Goal: Information Seeking & Learning: Learn about a topic

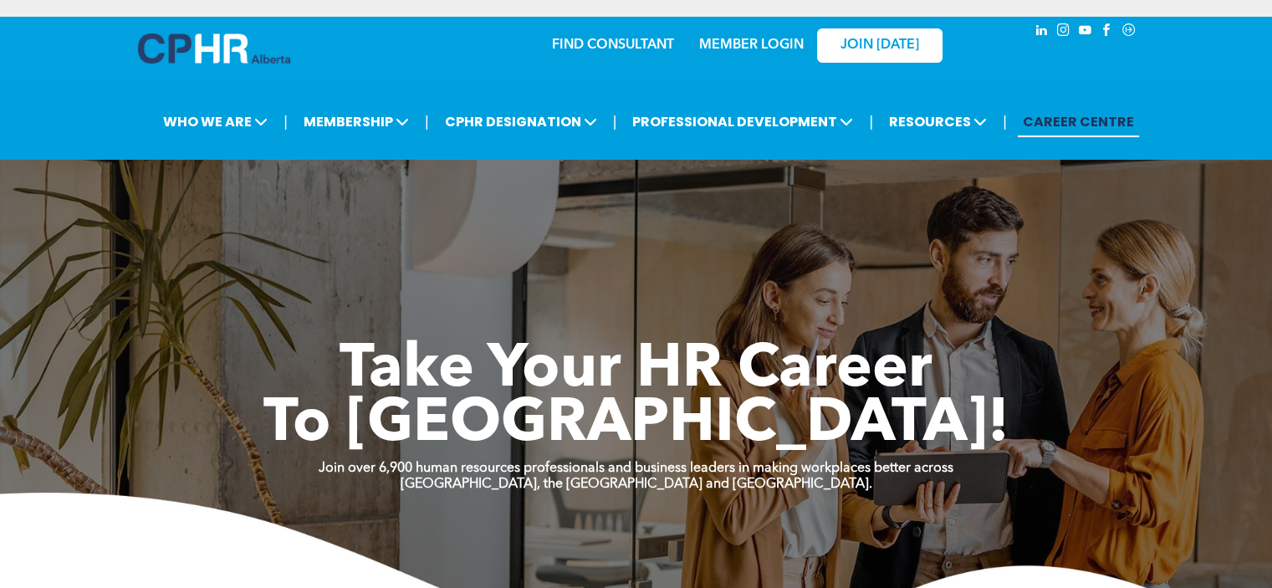
click at [757, 39] on link "MEMBER LOGIN" at bounding box center [751, 44] width 105 height 13
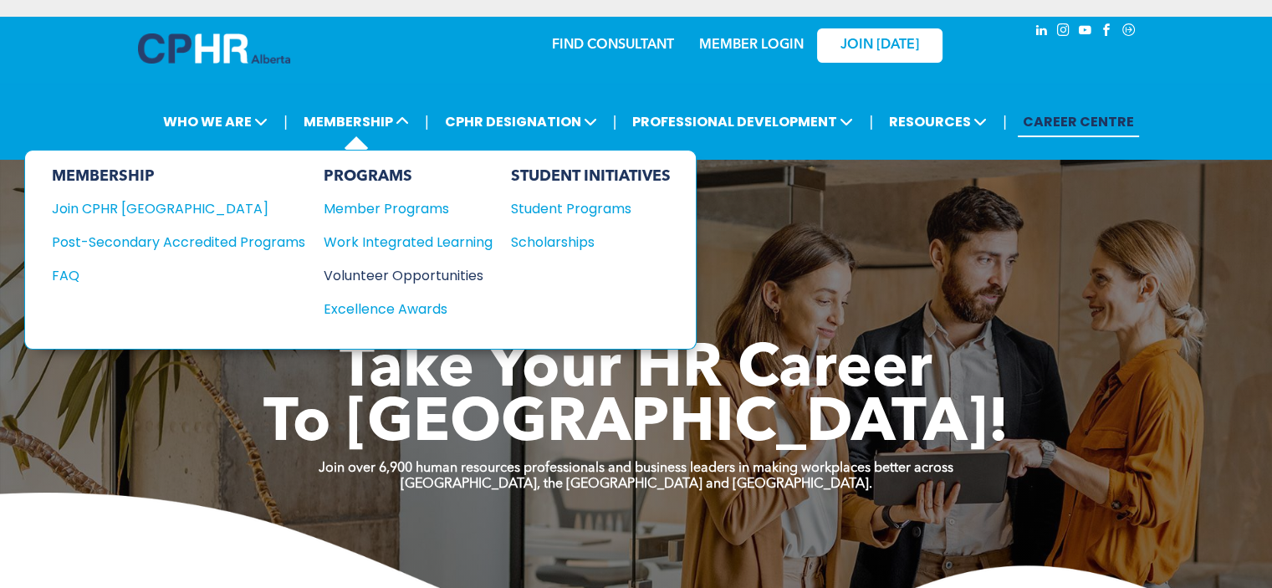
click at [408, 270] on div "Volunteer Opportunities" at bounding box center [400, 275] width 152 height 21
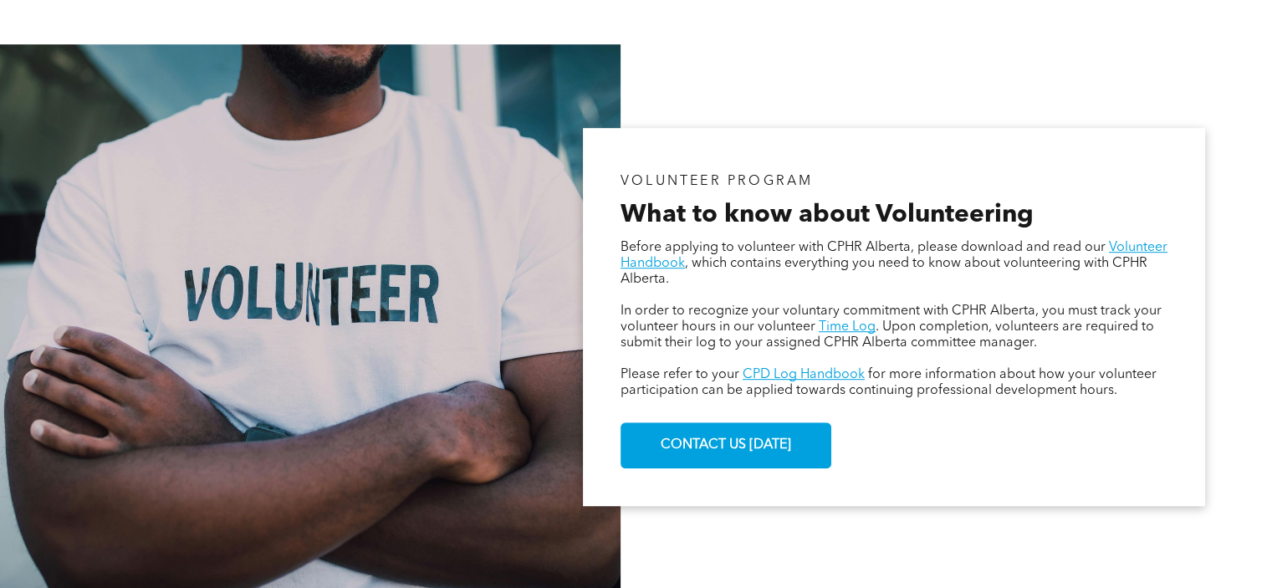
scroll to position [920, 0]
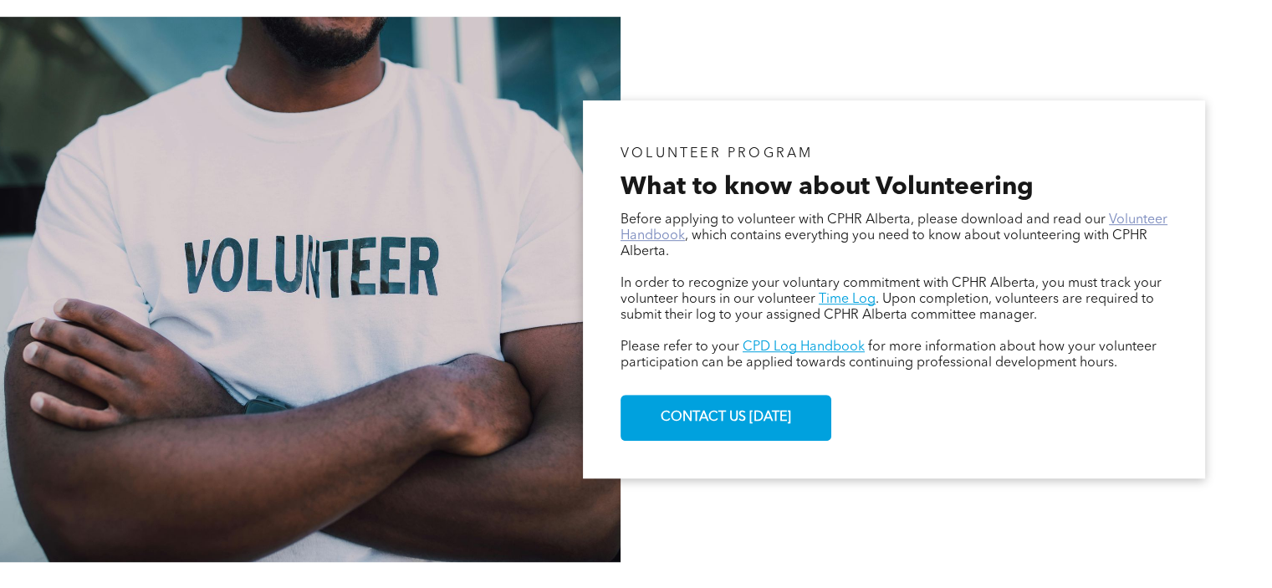
click at [1137, 219] on link "Volunteer Handbook" at bounding box center [893, 227] width 547 height 29
click at [847, 302] on link "Time Log" at bounding box center [846, 299] width 57 height 13
click at [809, 347] on link "CPD Log Handbook" at bounding box center [803, 346] width 122 height 13
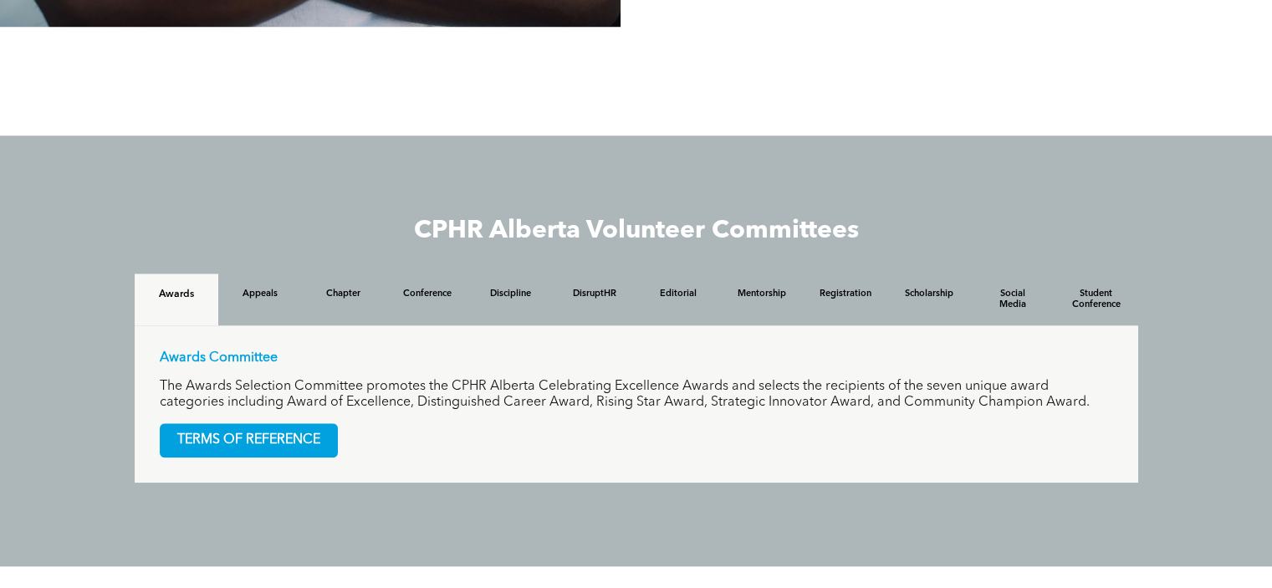
scroll to position [1505, 0]
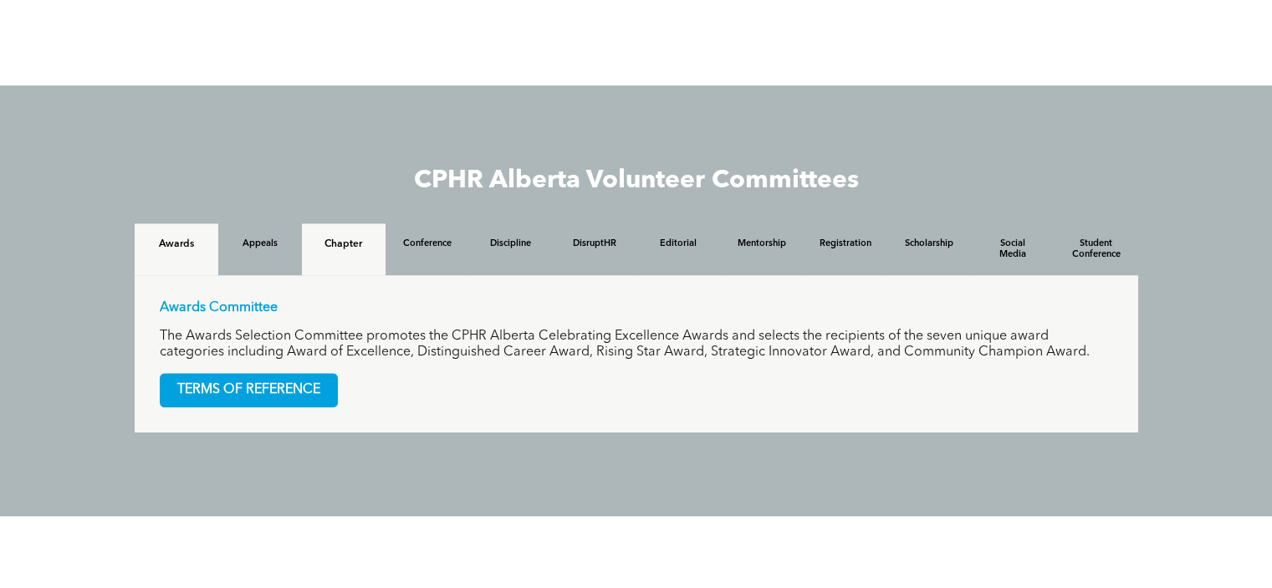
click at [344, 240] on h4 "Chapter" at bounding box center [344, 244] width 54 height 12
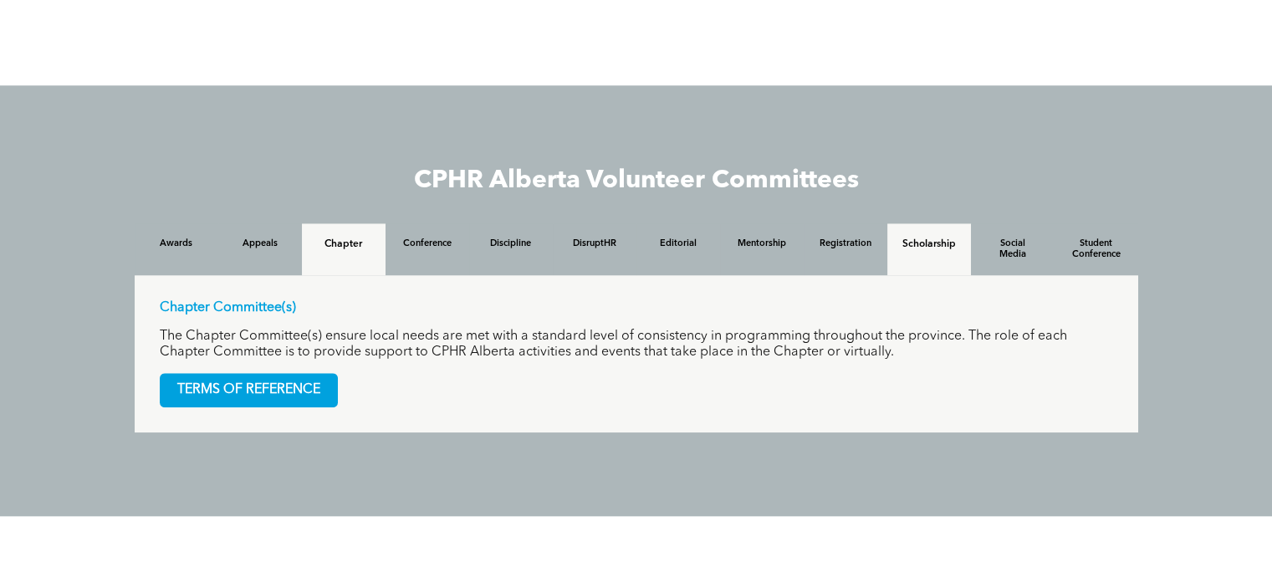
click at [939, 250] on h4 "Scholarship" at bounding box center [929, 244] width 54 height 12
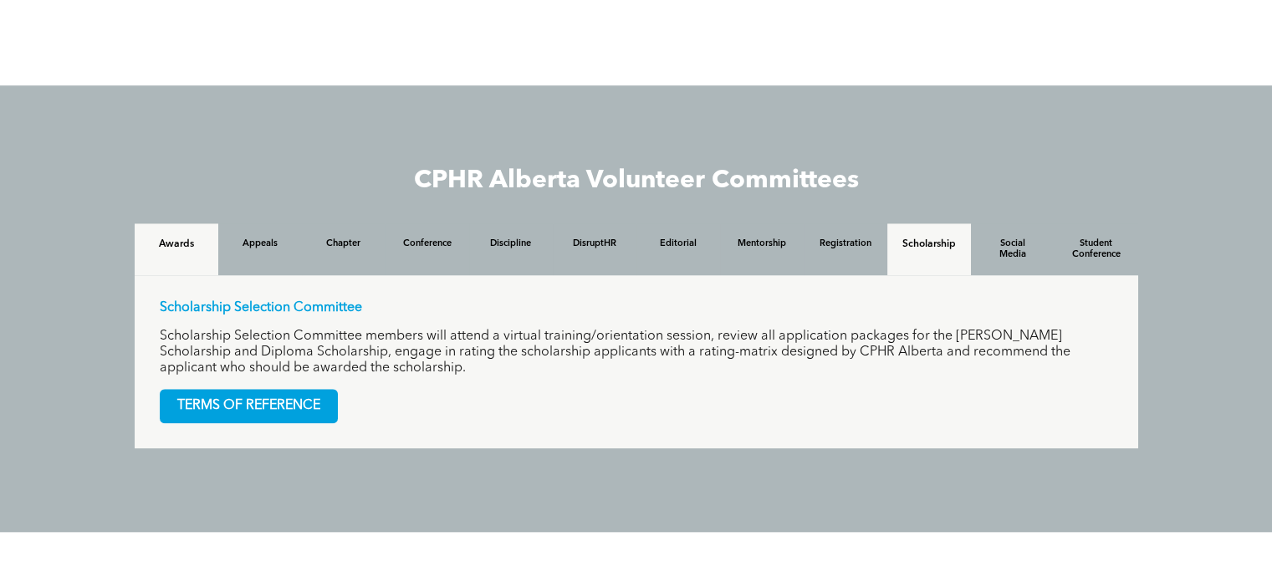
click at [187, 247] on h4 "Awards" at bounding box center [177, 244] width 54 height 12
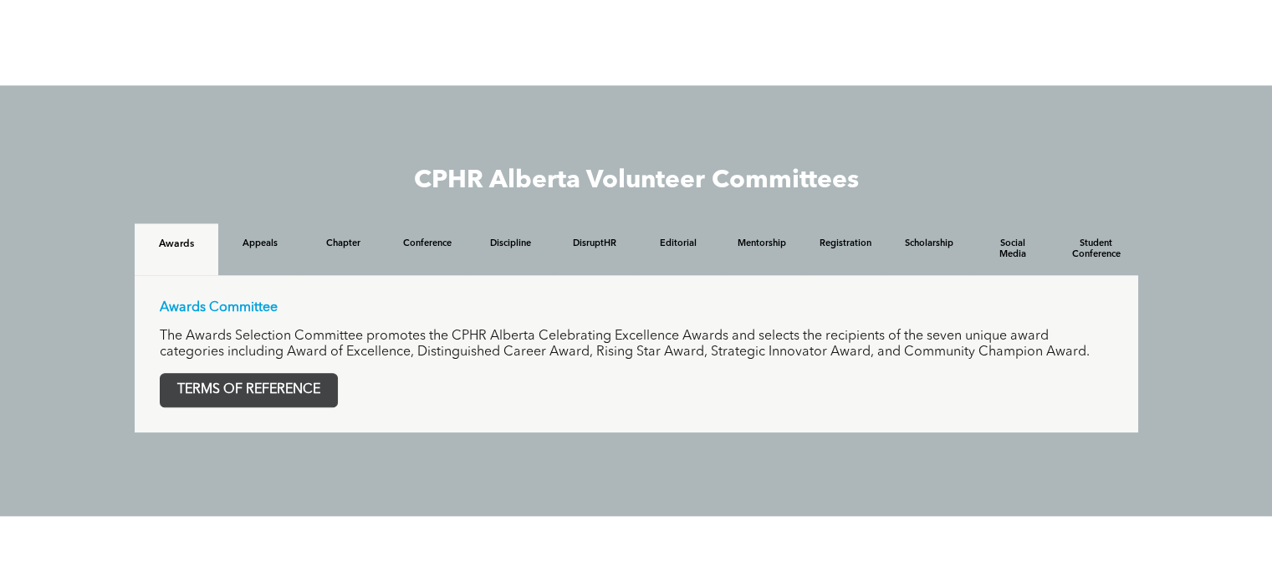
click at [257, 390] on span "TERMS OF REFERENCE" at bounding box center [249, 390] width 176 height 33
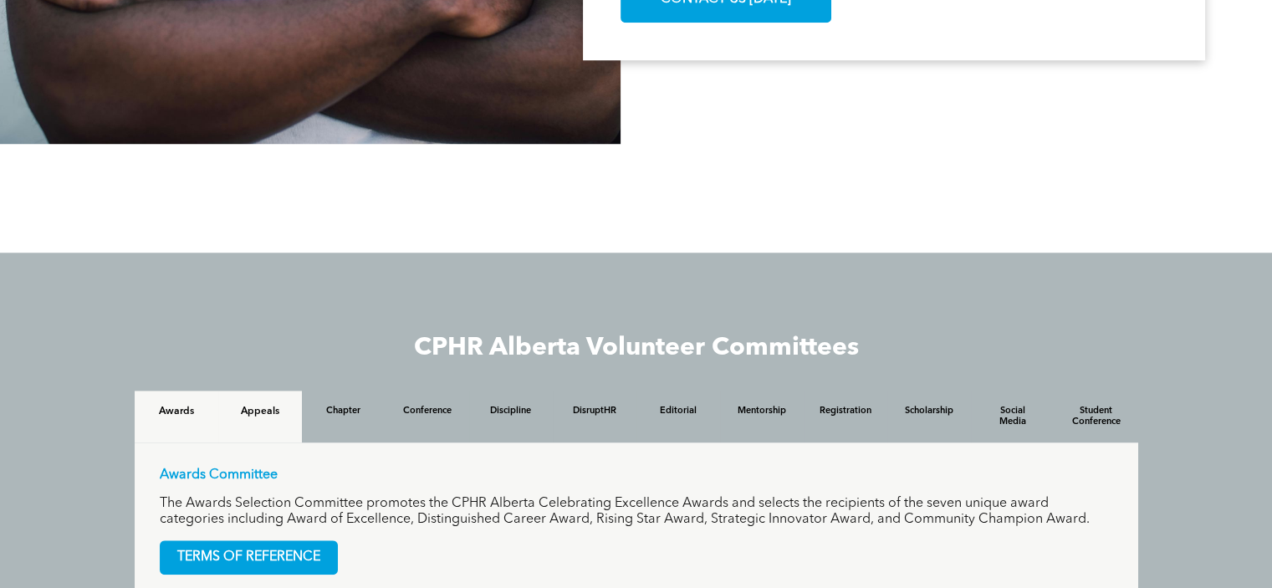
click at [280, 407] on h4 "Appeals" at bounding box center [260, 411] width 54 height 12
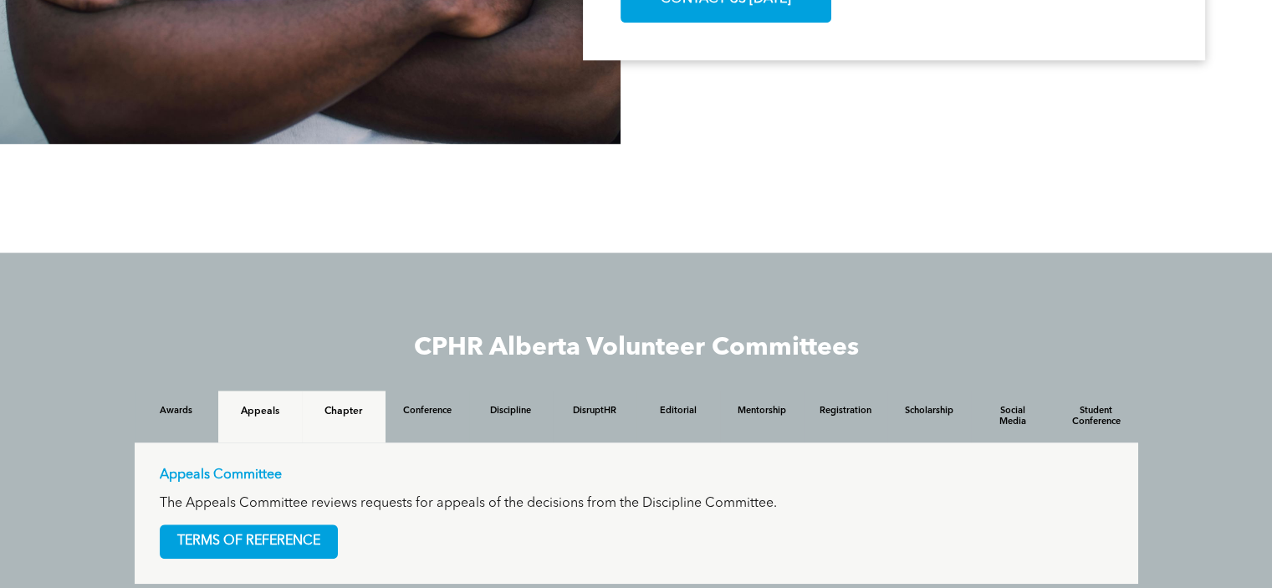
scroll to position [1421, 0]
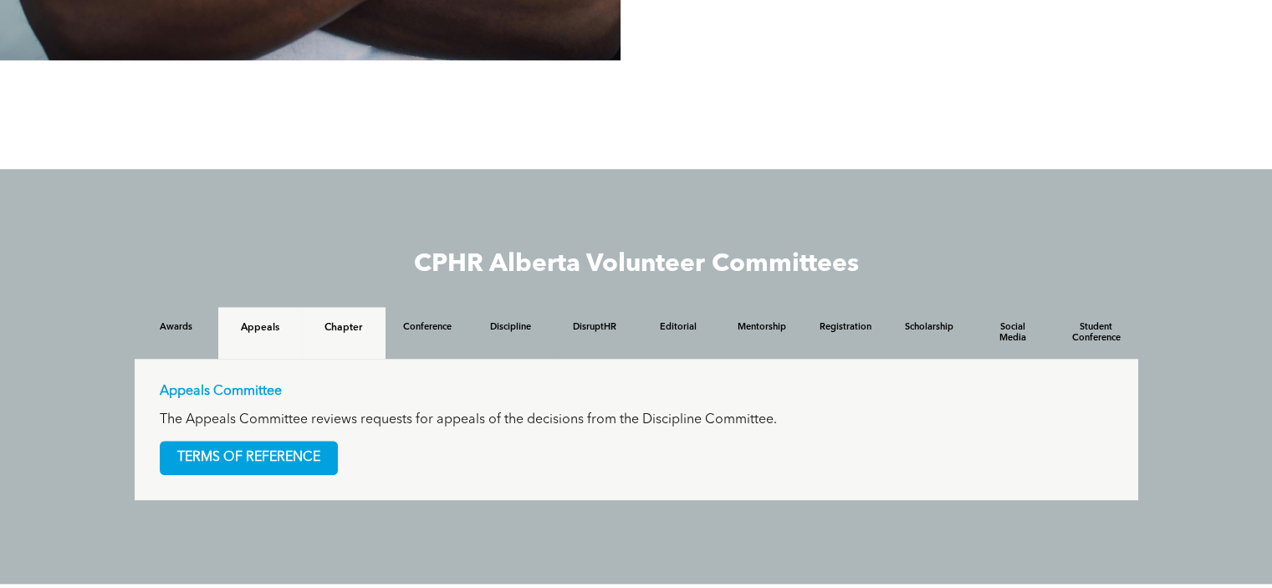
click at [365, 336] on div "Chapter" at bounding box center [344, 333] width 84 height 52
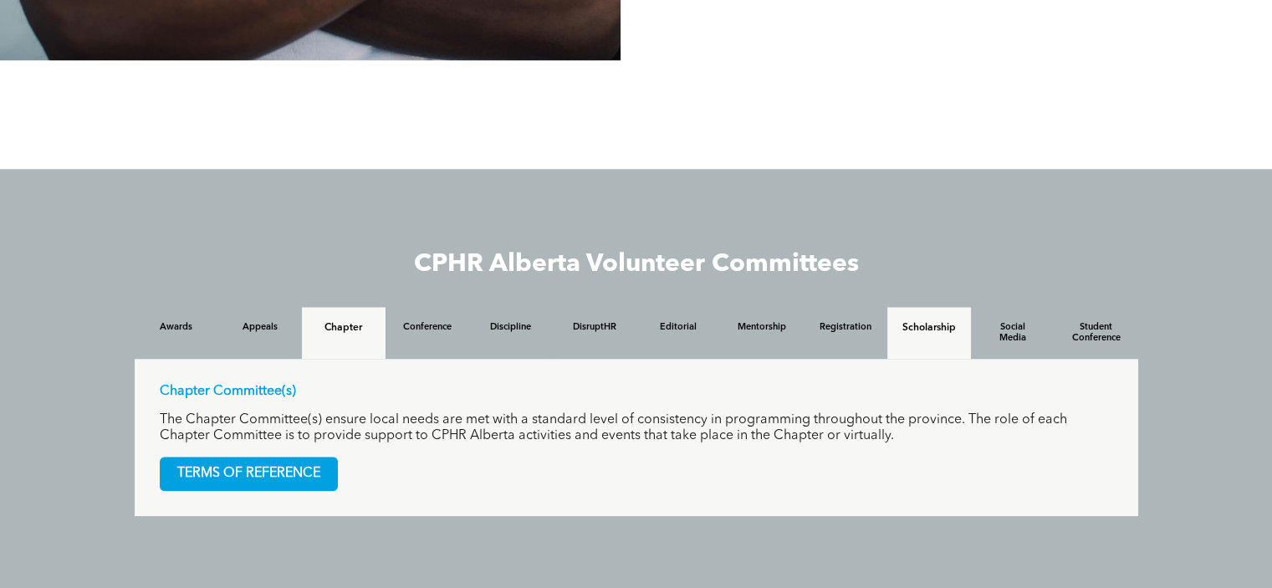
click at [949, 334] on h4 "Scholarship" at bounding box center [929, 328] width 54 height 12
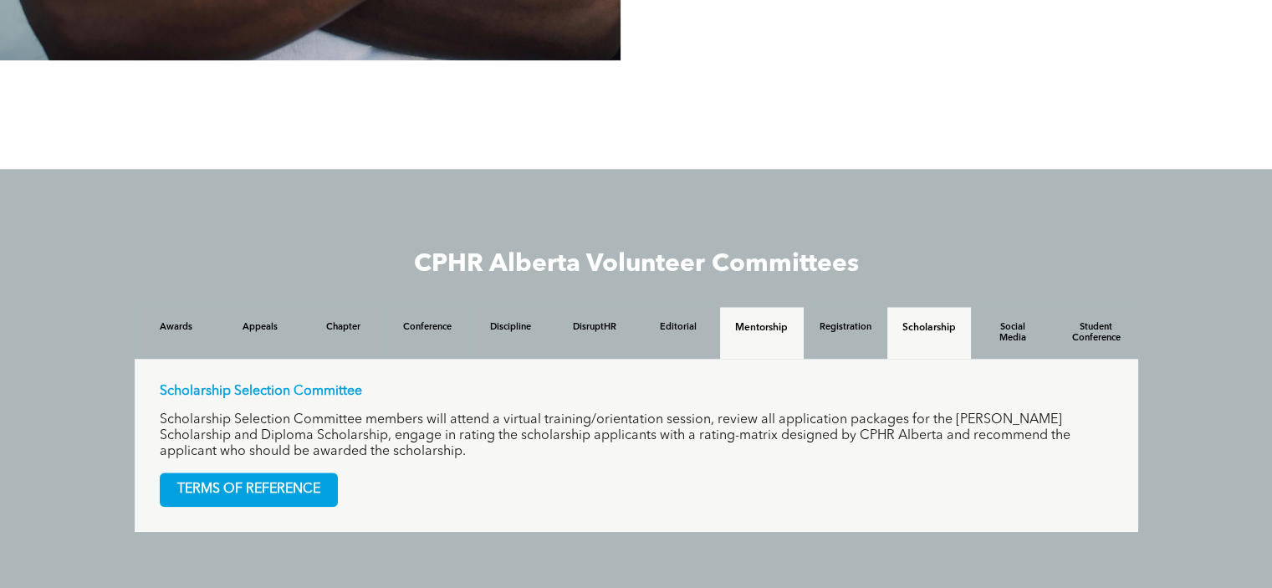
click at [773, 341] on div "Mentorship" at bounding box center [762, 333] width 84 height 52
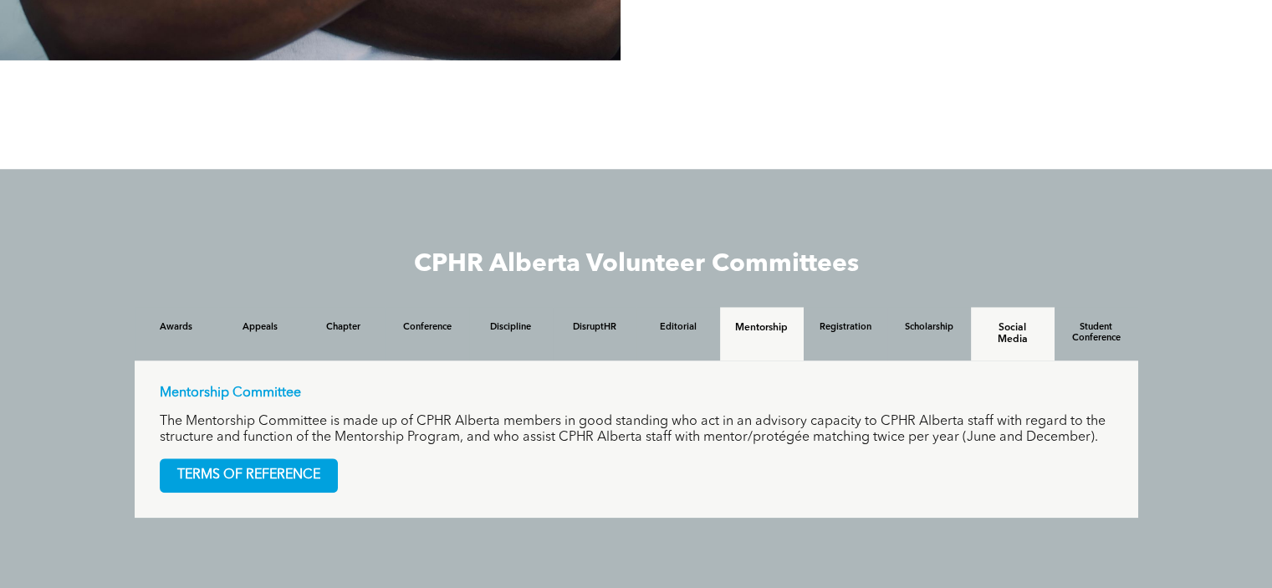
click at [1007, 318] on div "Social Media" at bounding box center [1013, 334] width 84 height 54
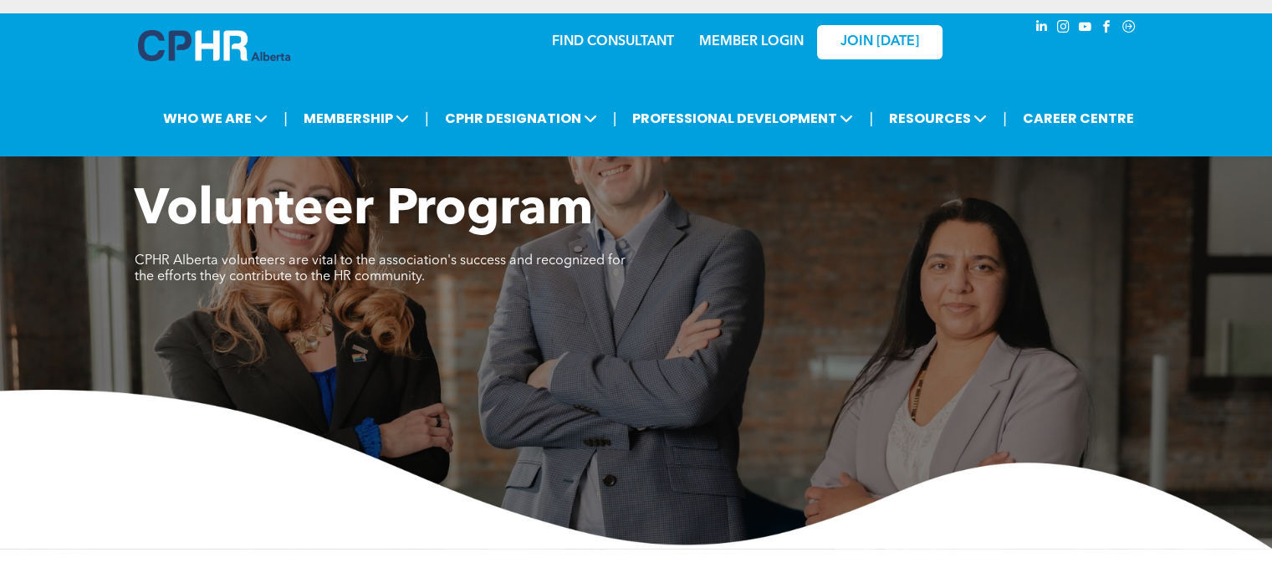
scroll to position [0, 0]
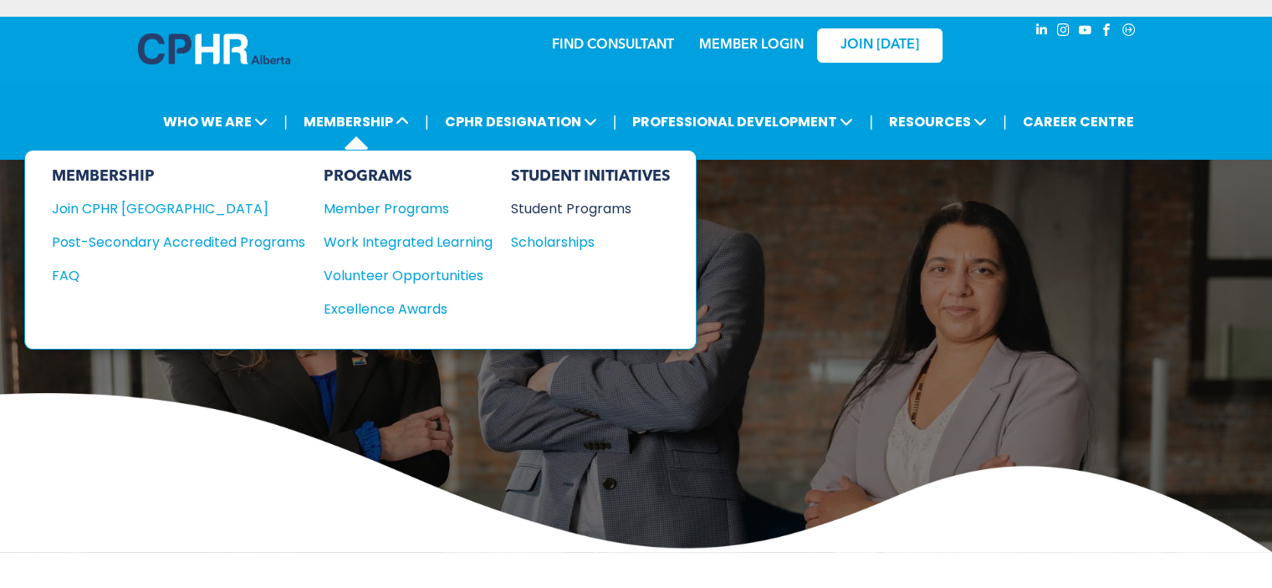
click at [599, 206] on div "Student Programs" at bounding box center [583, 208] width 144 height 21
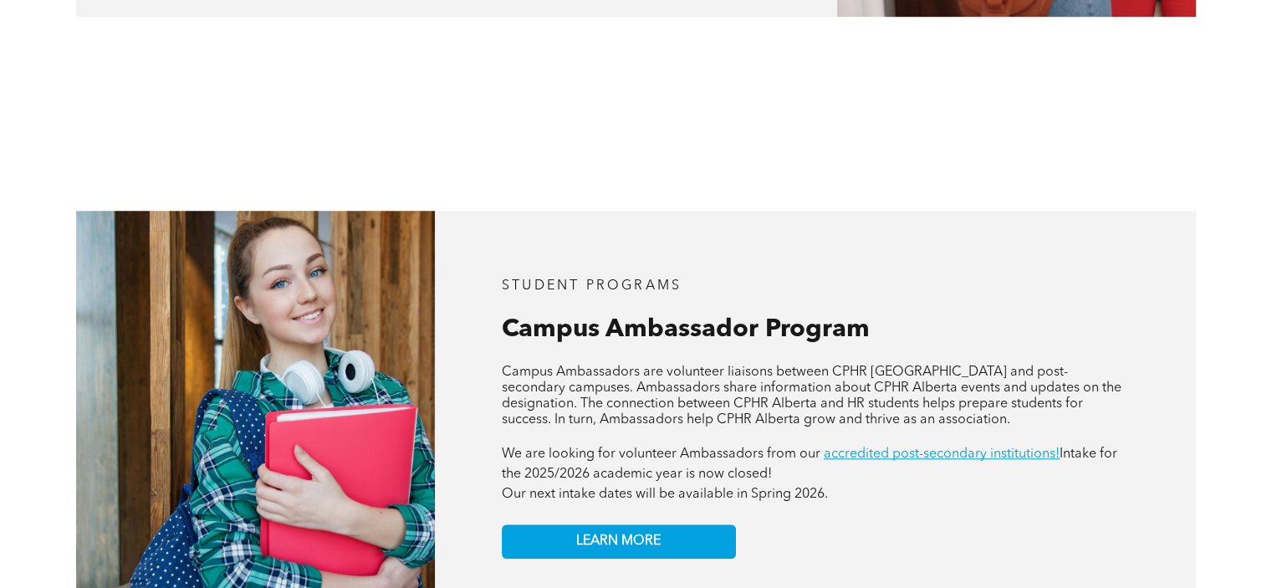
scroll to position [1338, 0]
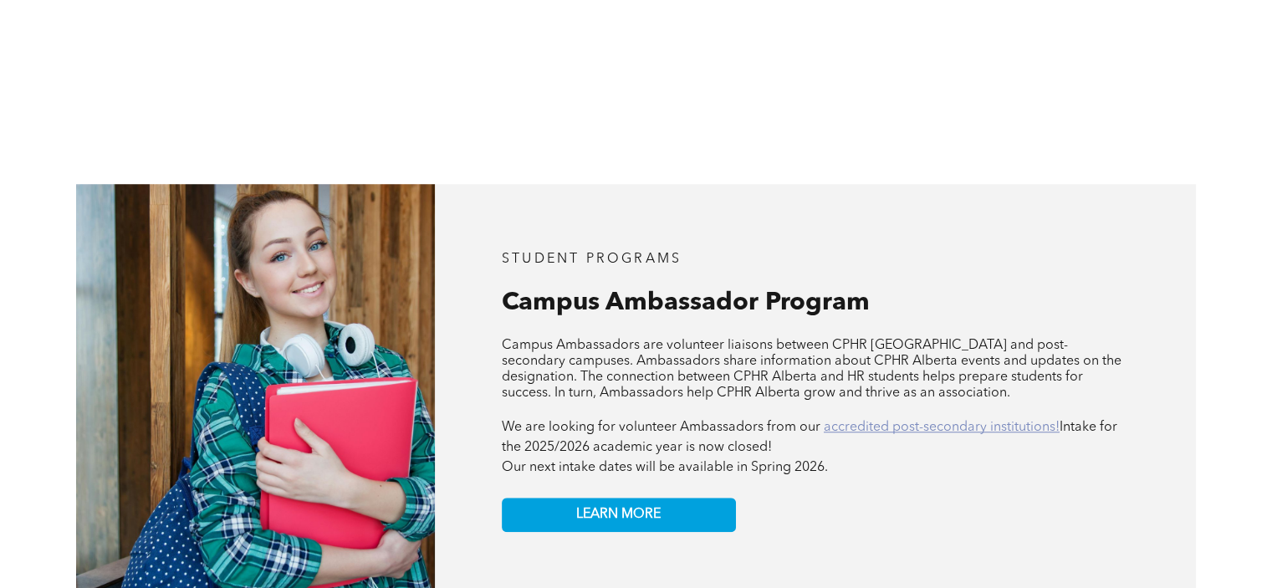
click at [934, 421] on link "accredited post-secondary institutions!" at bounding box center [941, 427] width 236 height 13
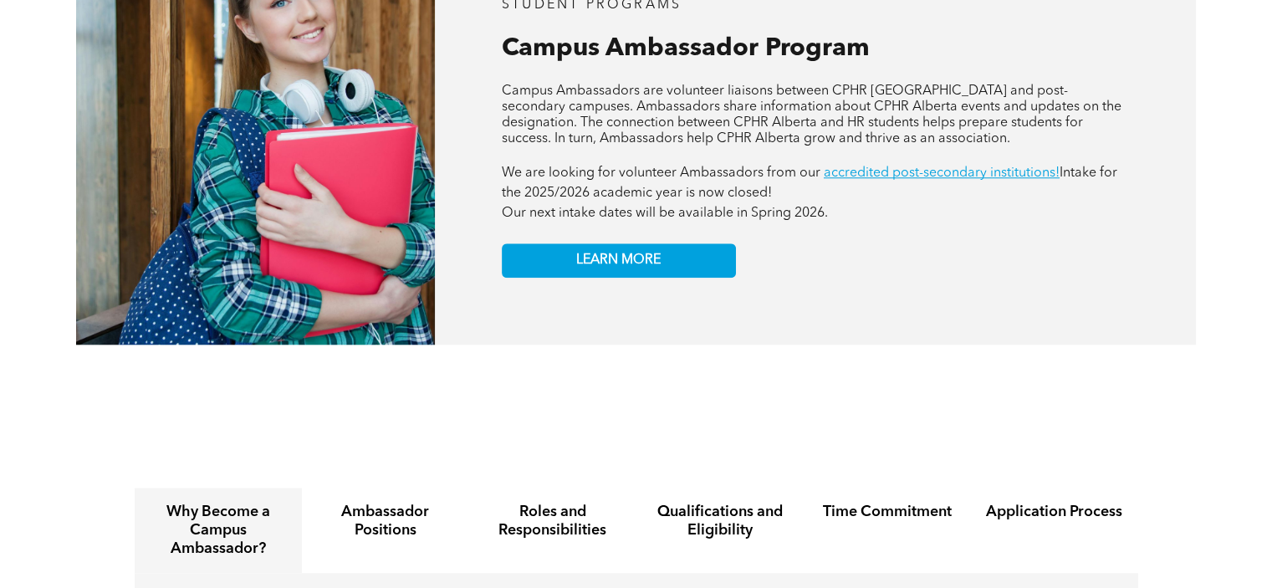
scroll to position [1756, 0]
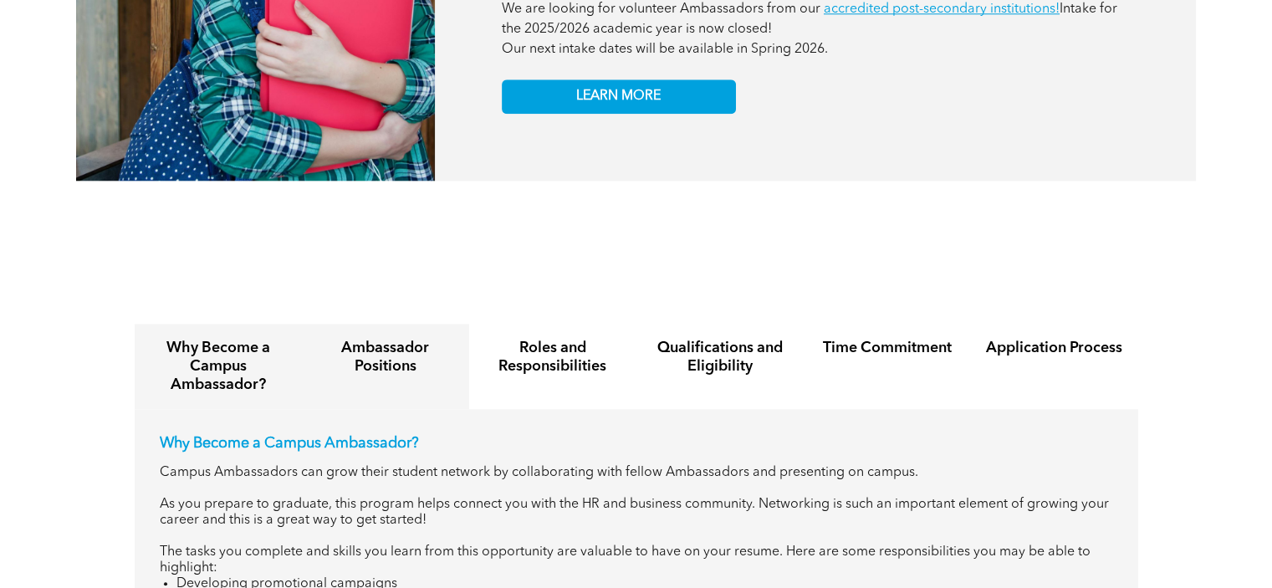
click at [395, 339] on h4 "Ambassador Positions" at bounding box center [385, 357] width 137 height 37
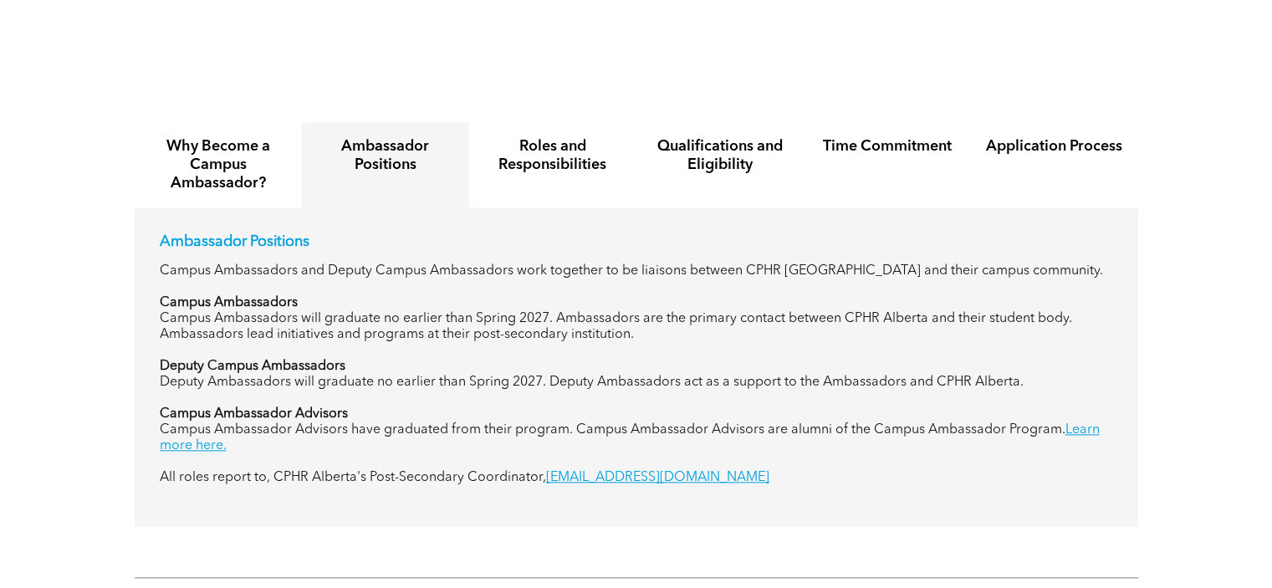
scroll to position [2006, 0]
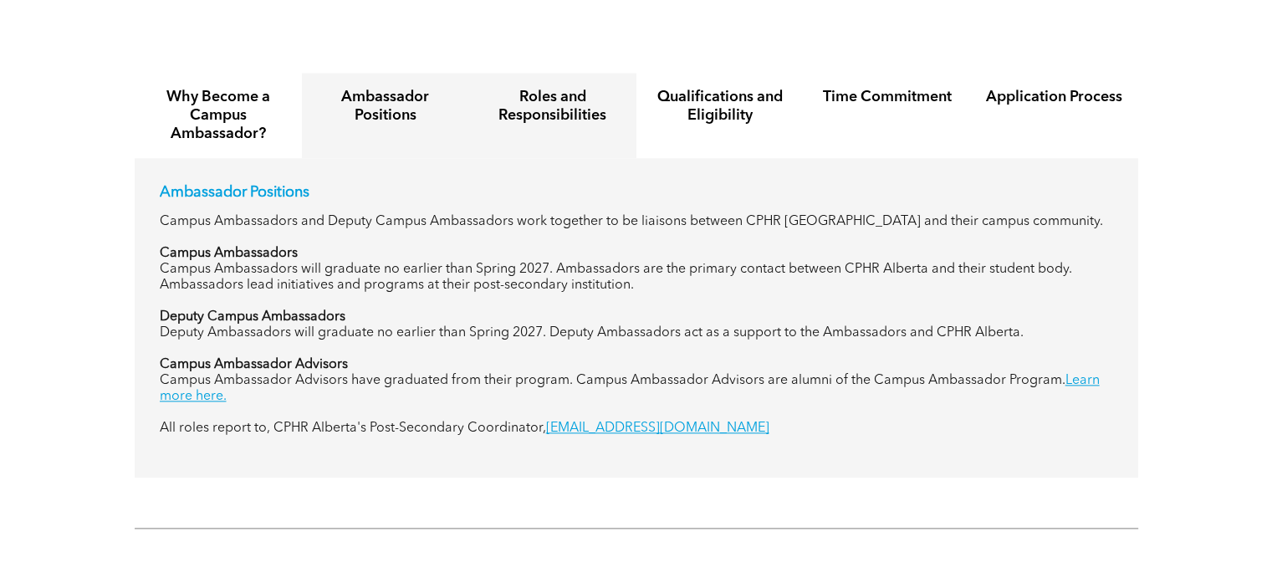
click at [537, 93] on h4 "Roles and Responsibilities" at bounding box center [552, 106] width 137 height 37
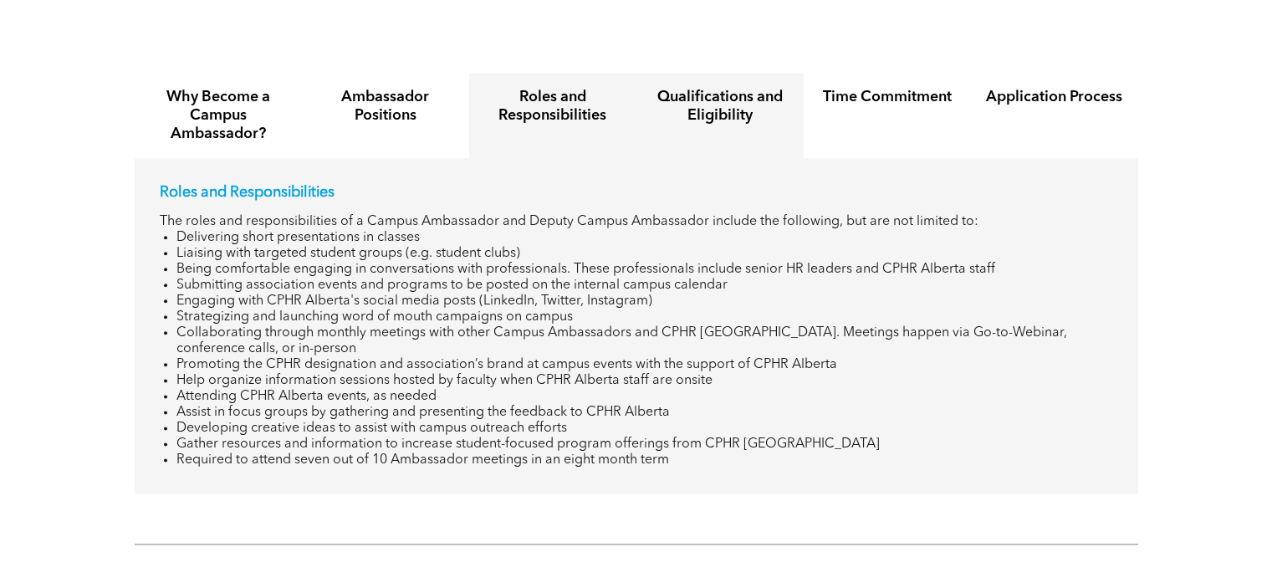
click at [726, 110] on div "Qualifications and Eligibility" at bounding box center [719, 115] width 167 height 85
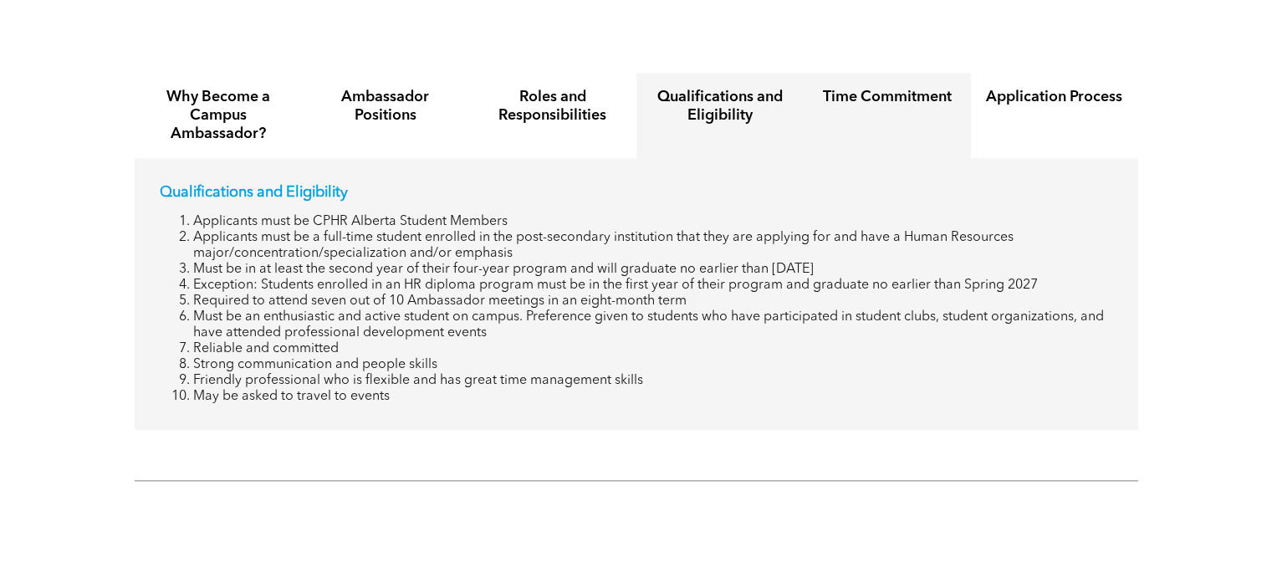
click at [866, 88] on h4 "Time Commitment" at bounding box center [886, 97] width 137 height 18
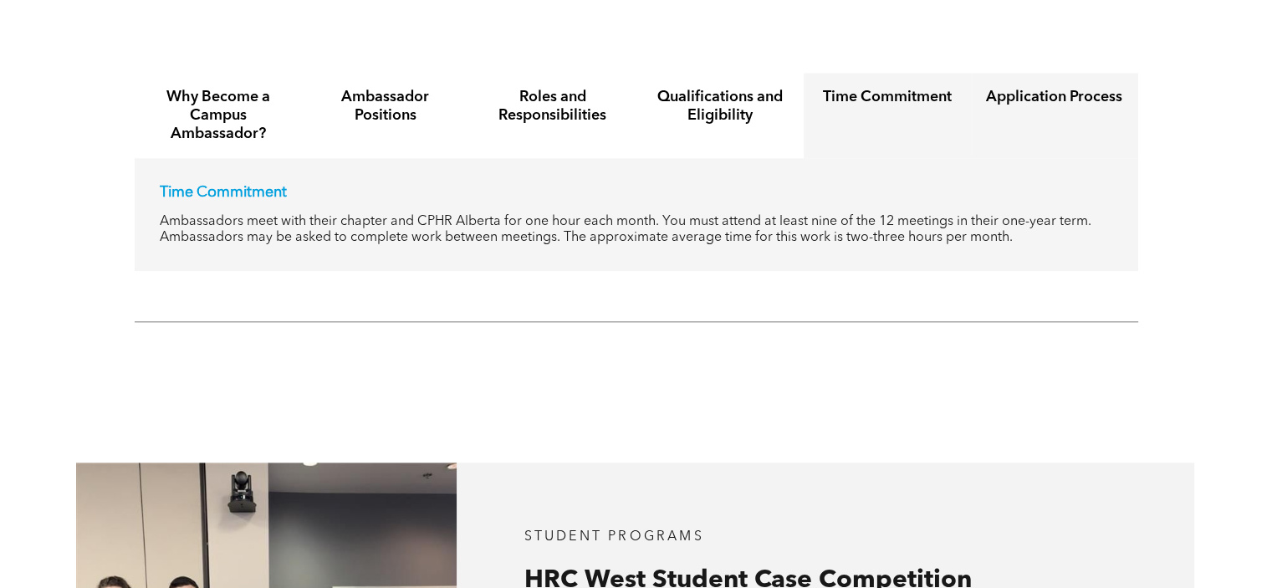
click at [1021, 88] on h4 "Application Process" at bounding box center [1054, 97] width 137 height 18
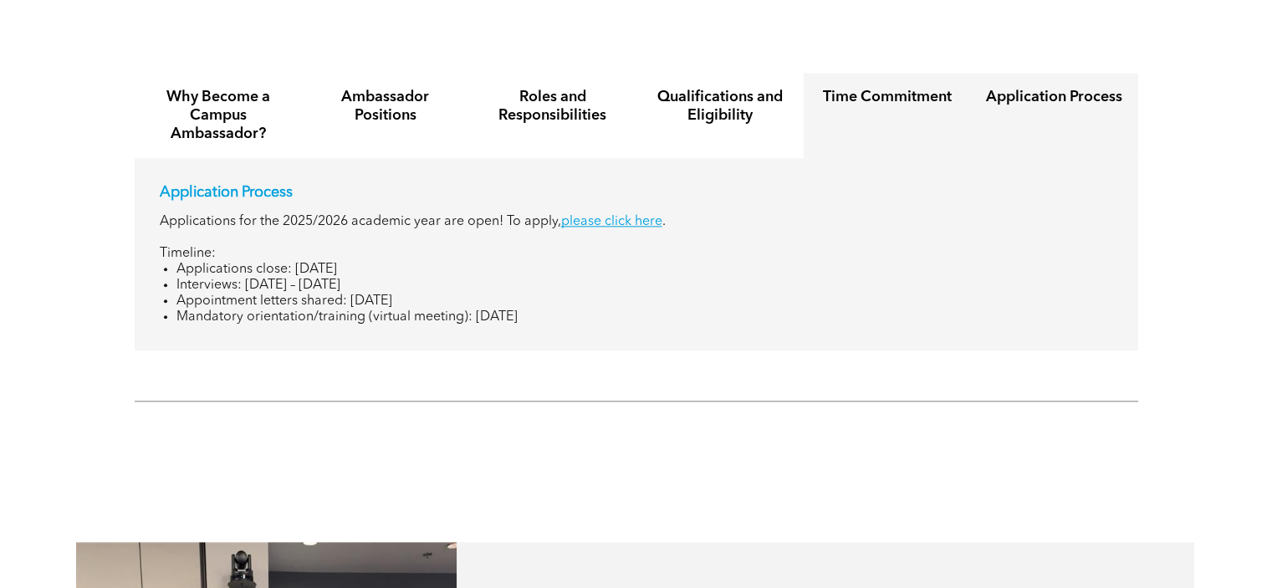
click at [876, 88] on h4 "Time Commitment" at bounding box center [886, 97] width 137 height 18
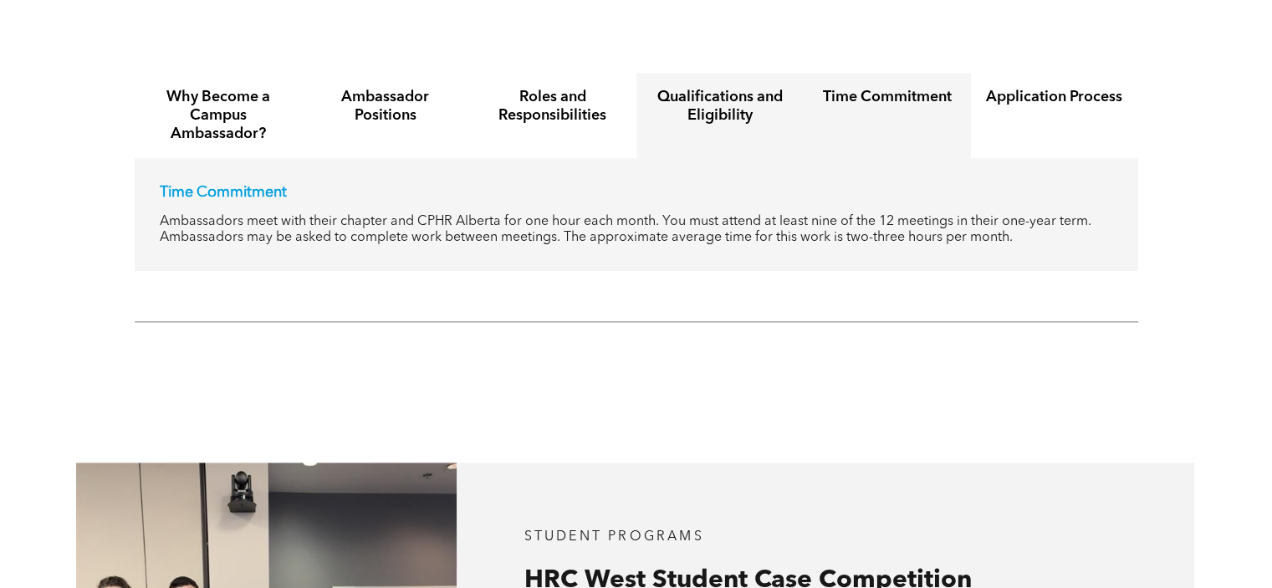
click at [706, 104] on h4 "Qualifications and Eligibility" at bounding box center [719, 106] width 137 height 37
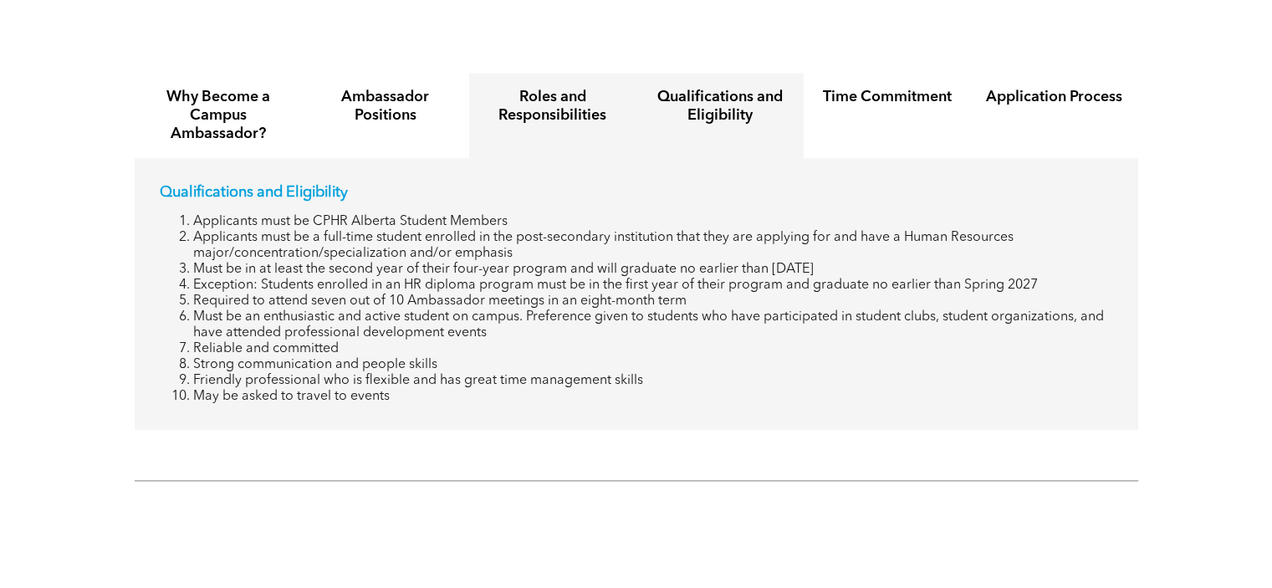
click at [541, 99] on h4 "Roles and Responsibilities" at bounding box center [552, 106] width 137 height 37
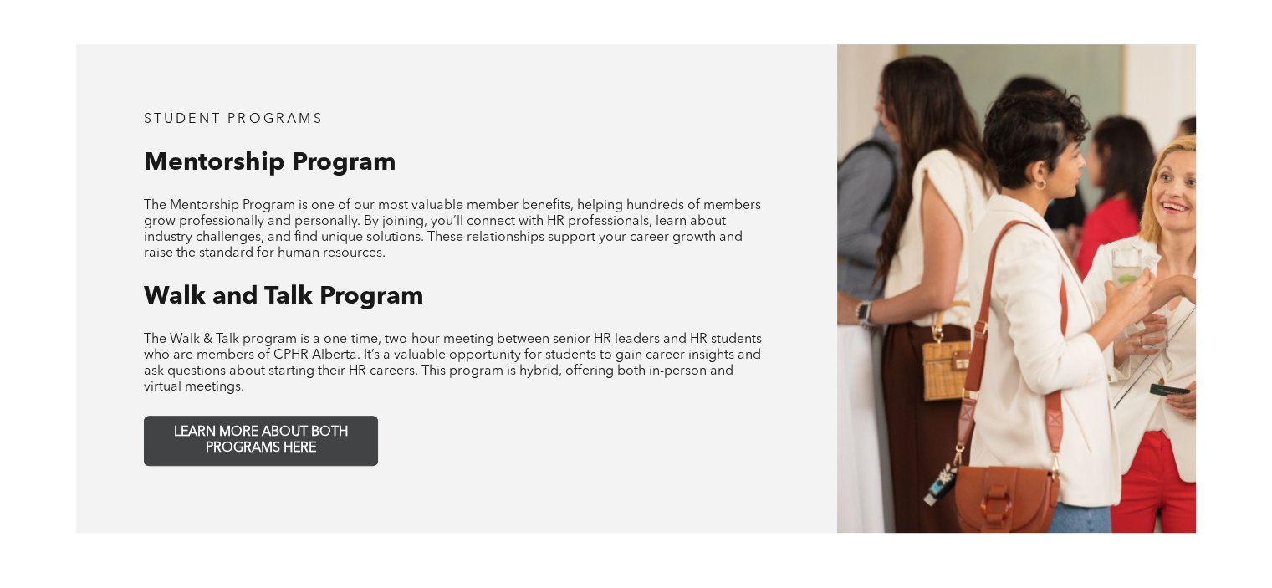
scroll to position [796, 0]
click at [288, 426] on span "LEARN MORE ABOUT BOTH PROGRAMS HERE" at bounding box center [260, 440] width 221 height 32
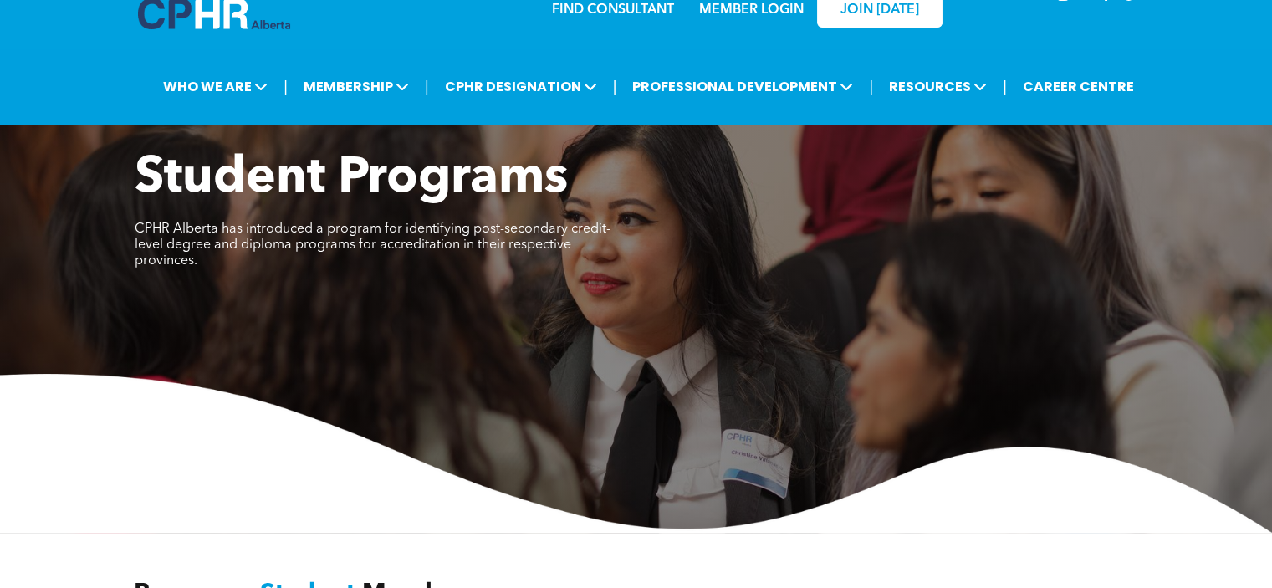
scroll to position [0, 0]
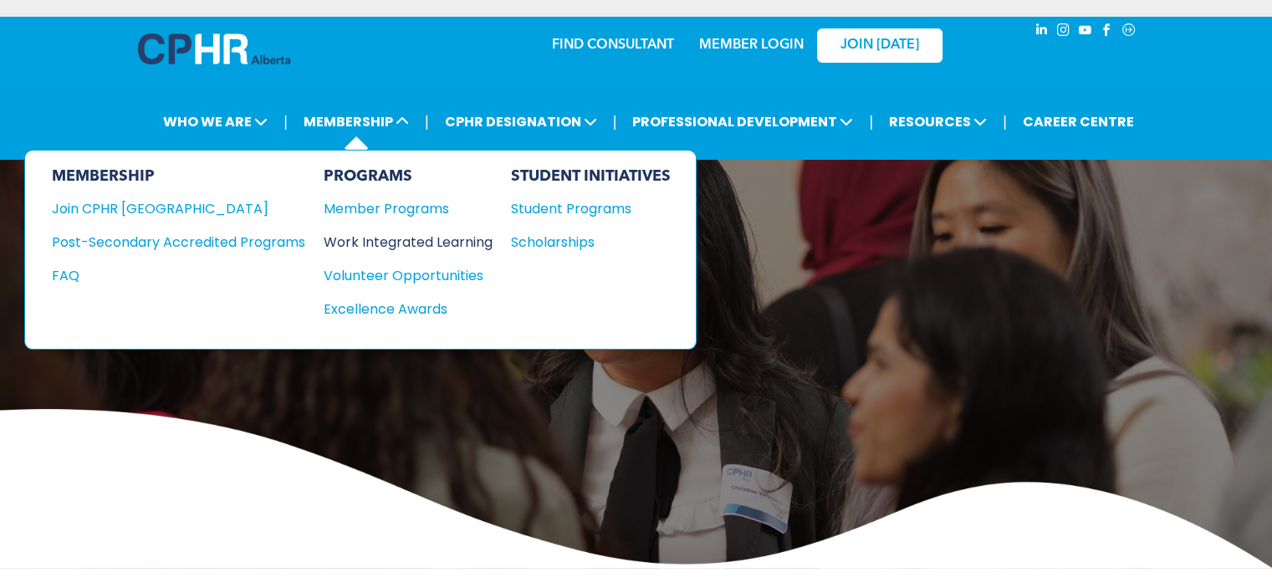
click at [381, 237] on div "Work Integrated Learning" at bounding box center [400, 242] width 152 height 21
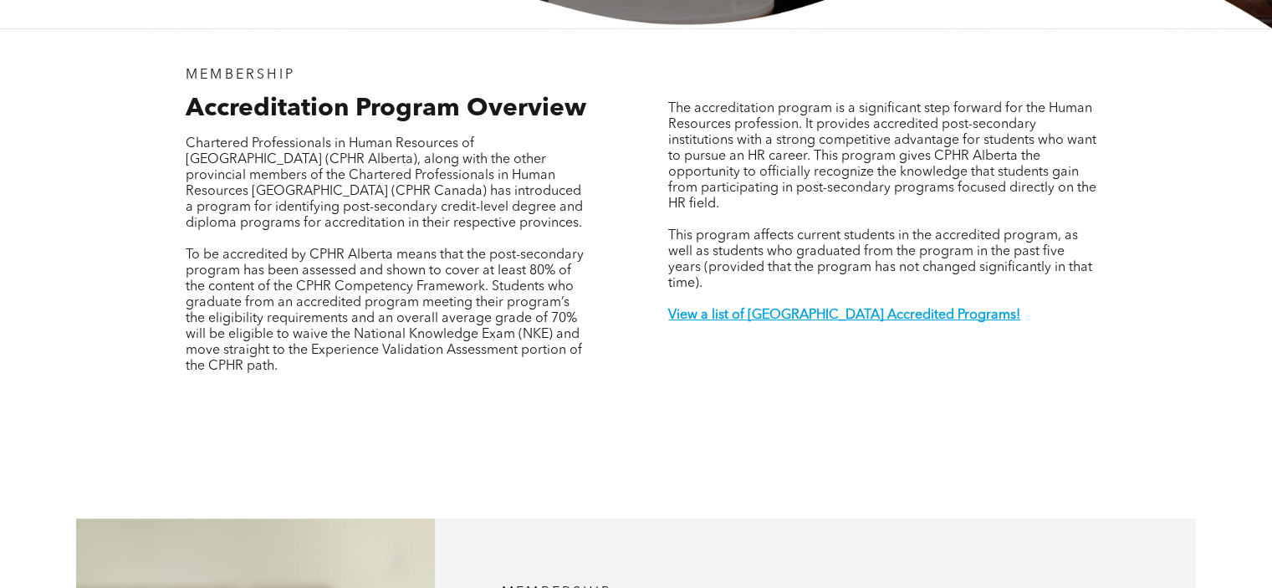
scroll to position [502, 0]
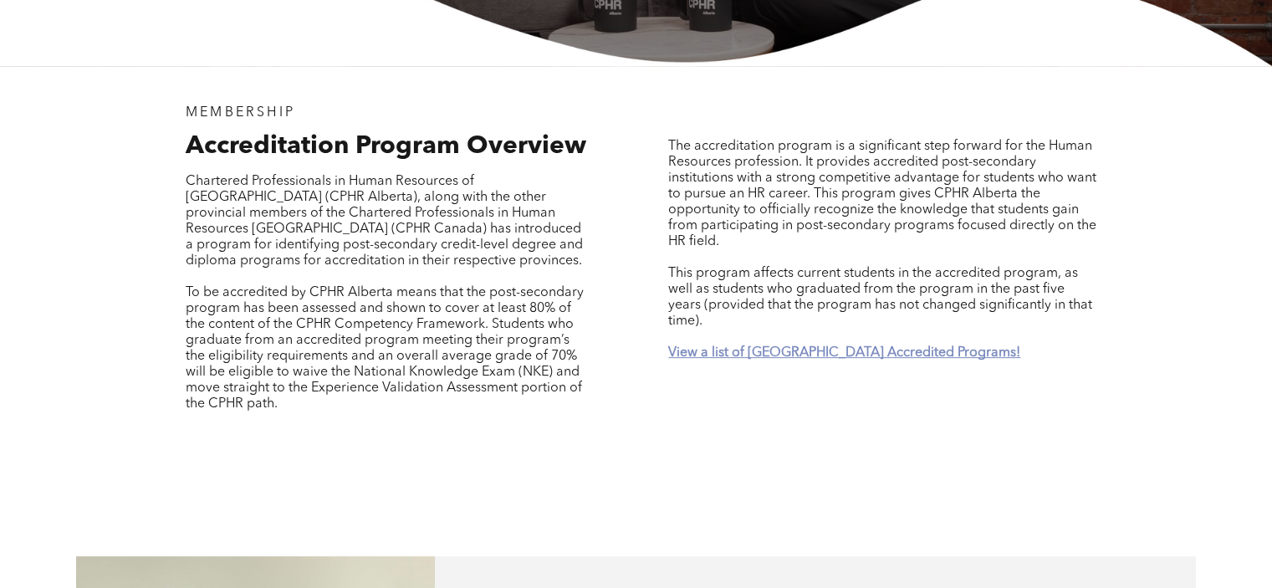
click at [806, 346] on strong "View a list of [GEOGRAPHIC_DATA] Accredited Programs!" at bounding box center [844, 352] width 352 height 13
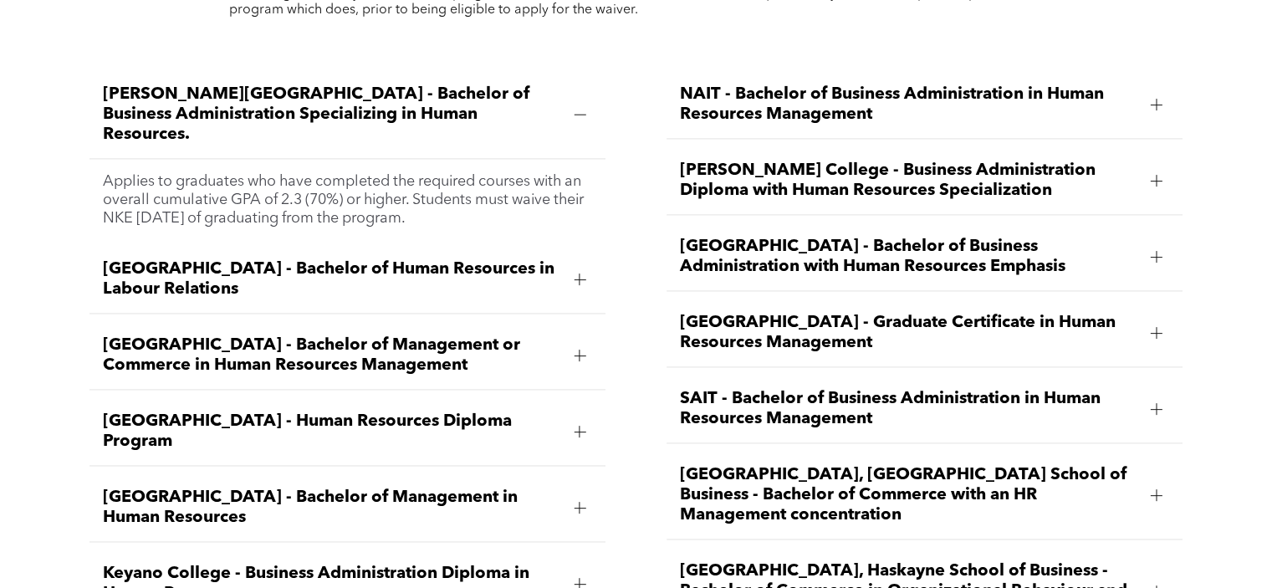
scroll to position [2368, 0]
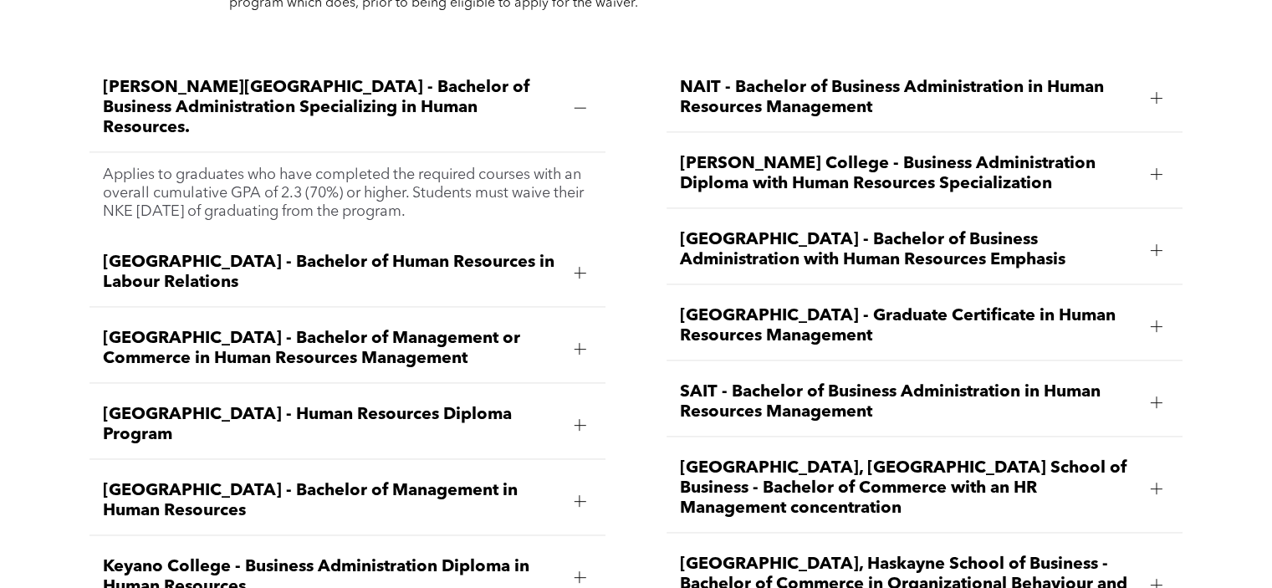
click at [1154, 320] on div at bounding box center [1156, 326] width 12 height 12
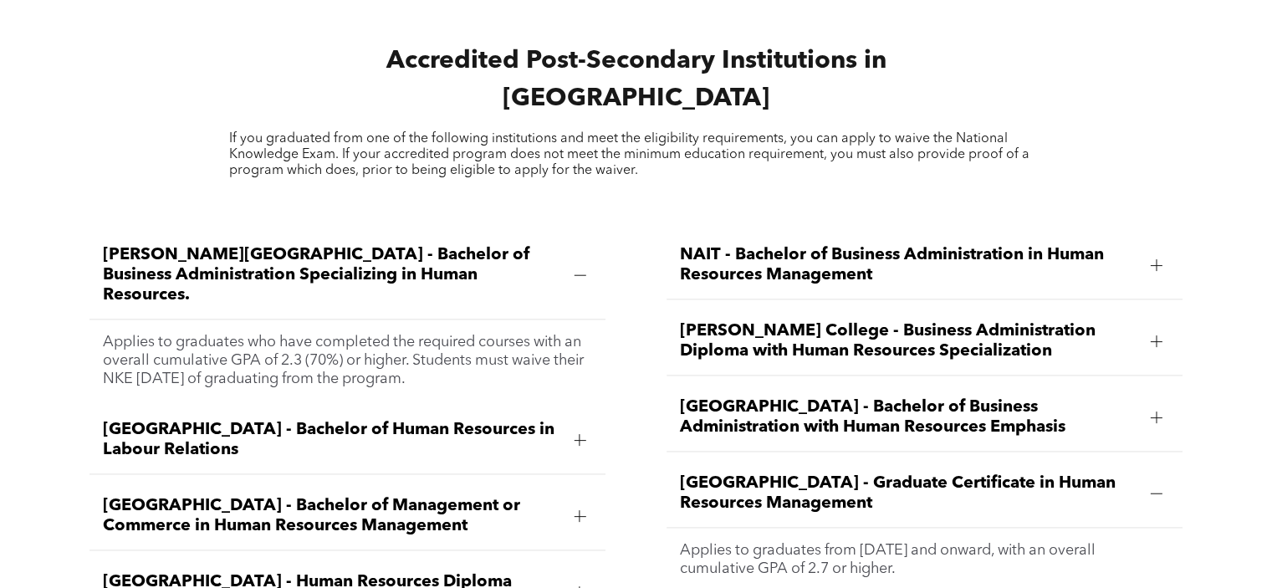
scroll to position [2284, 0]
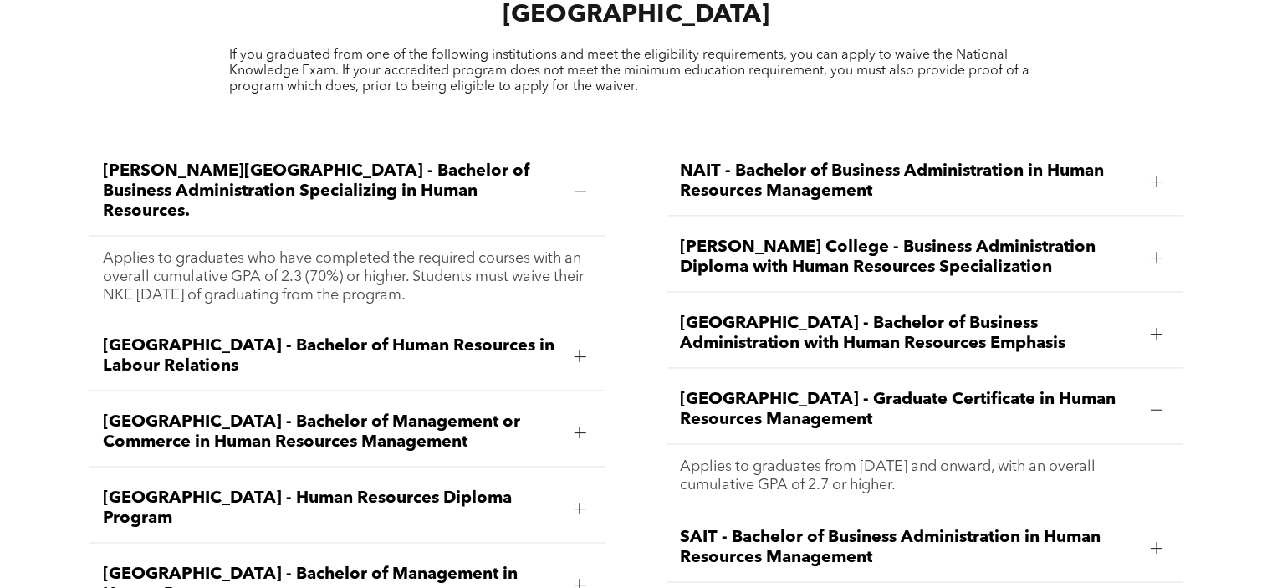
click at [583, 350] on div at bounding box center [580, 356] width 12 height 12
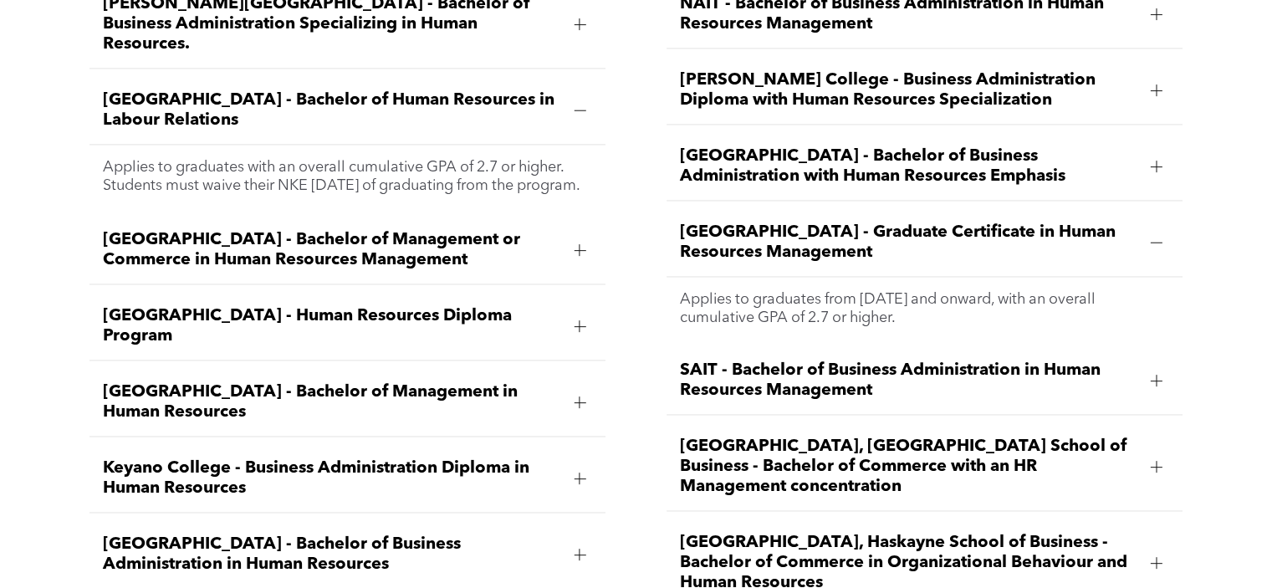
scroll to position [2451, 0]
click at [570, 237] on div at bounding box center [579, 249] width 25 height 25
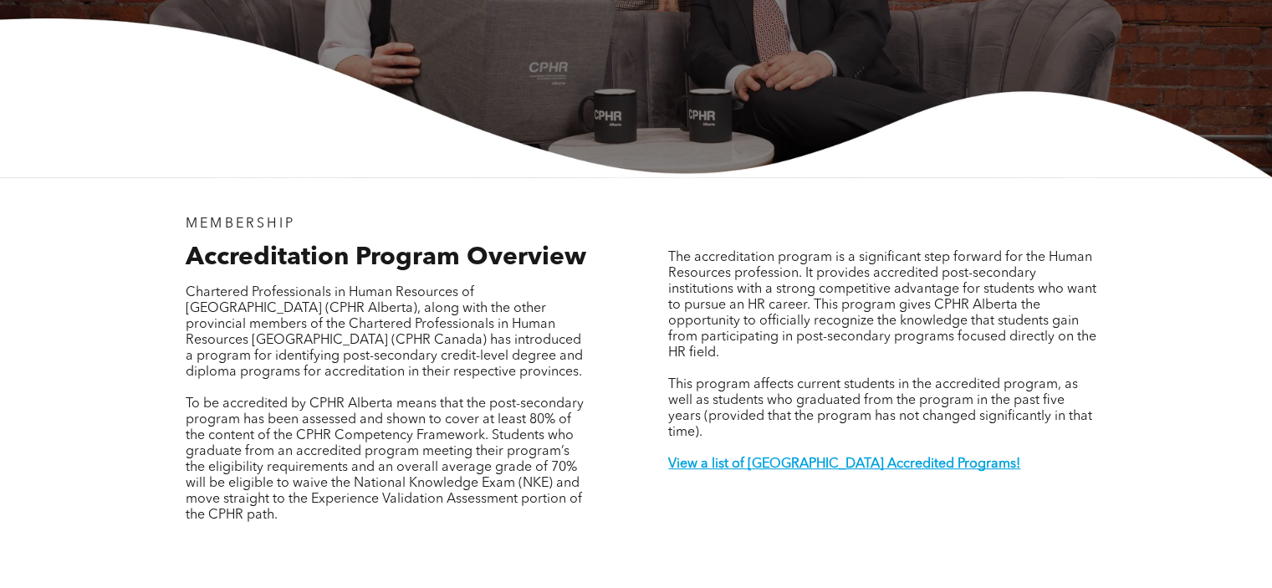
scroll to position [391, 0]
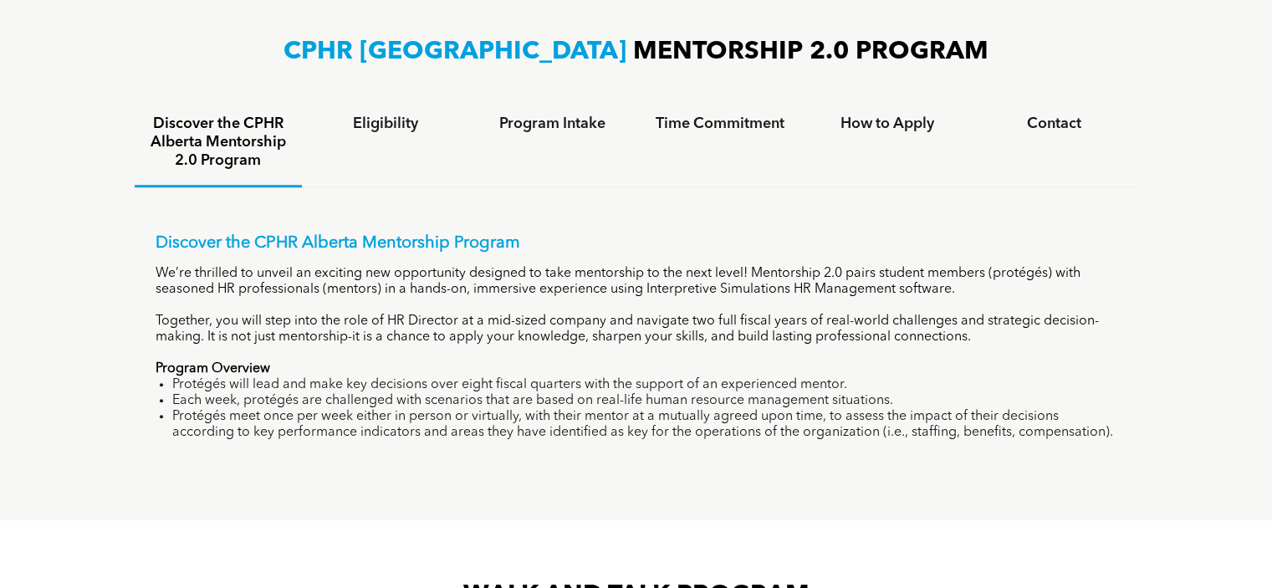
scroll to position [752, 0]
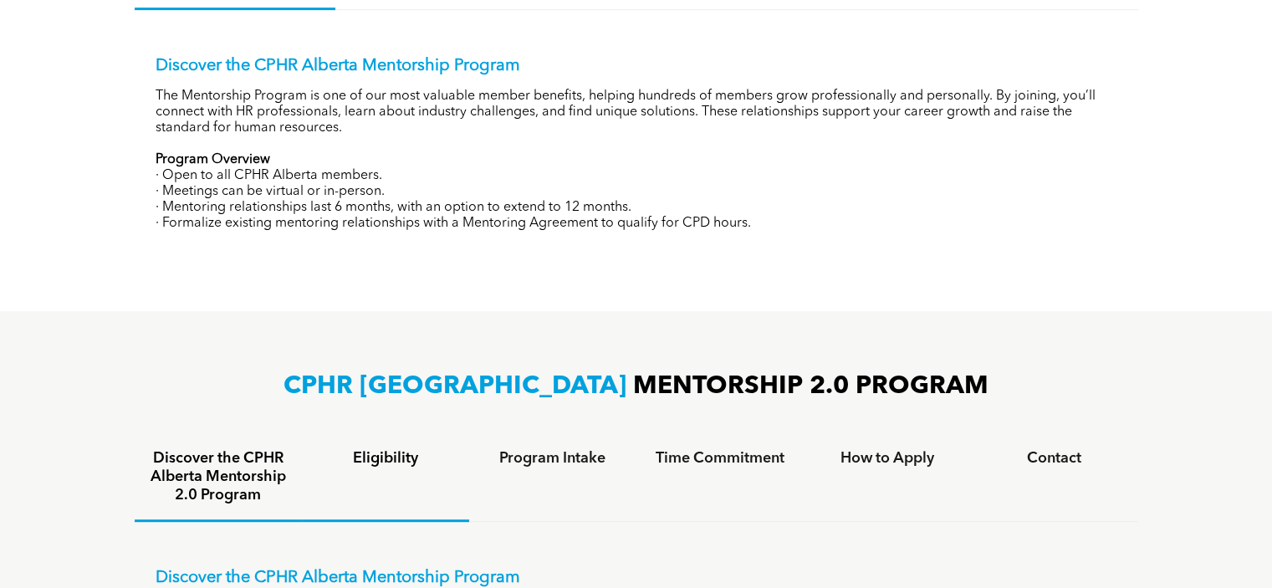
click at [378, 456] on h4 "Eligibility" at bounding box center [385, 458] width 137 height 18
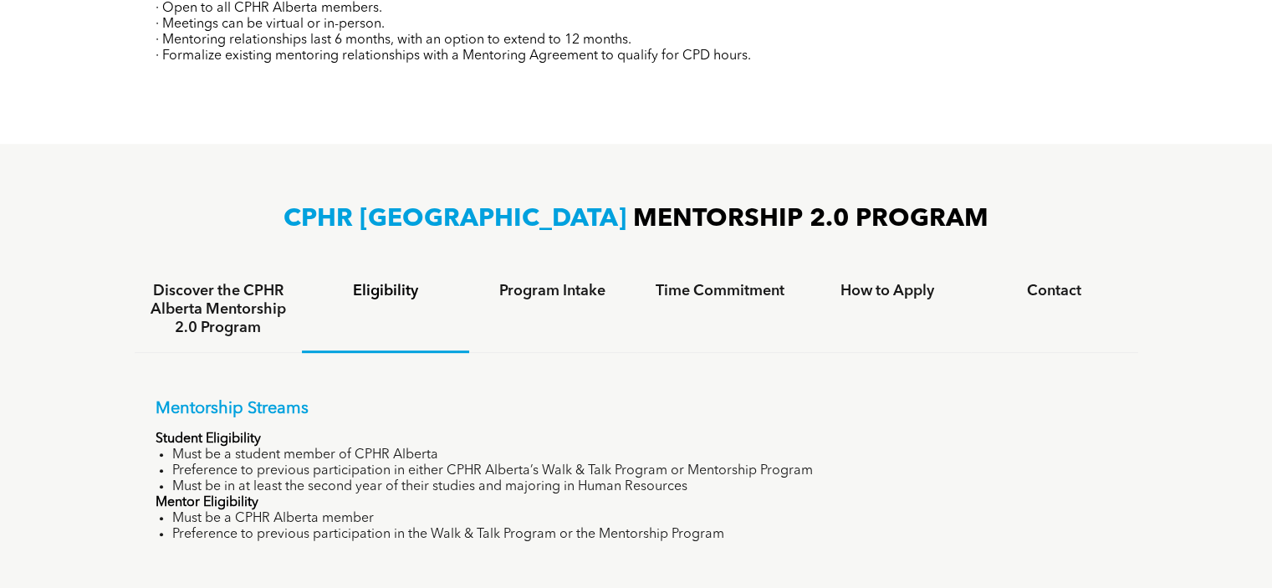
scroll to position [1003, 0]
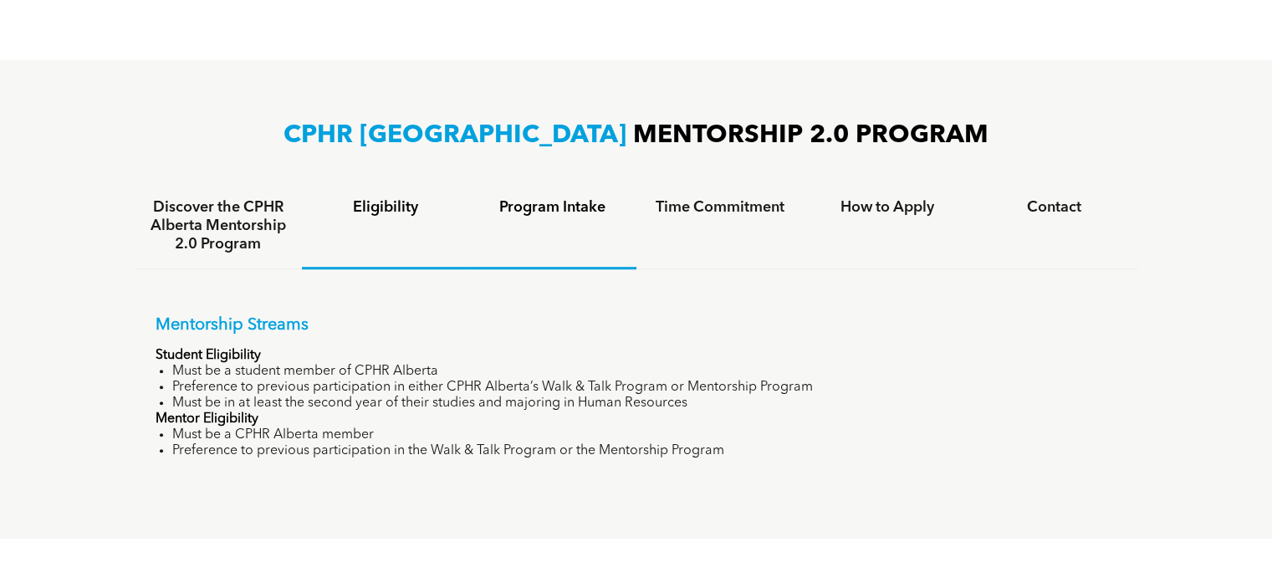
click at [528, 210] on h4 "Program Intake" at bounding box center [552, 207] width 137 height 18
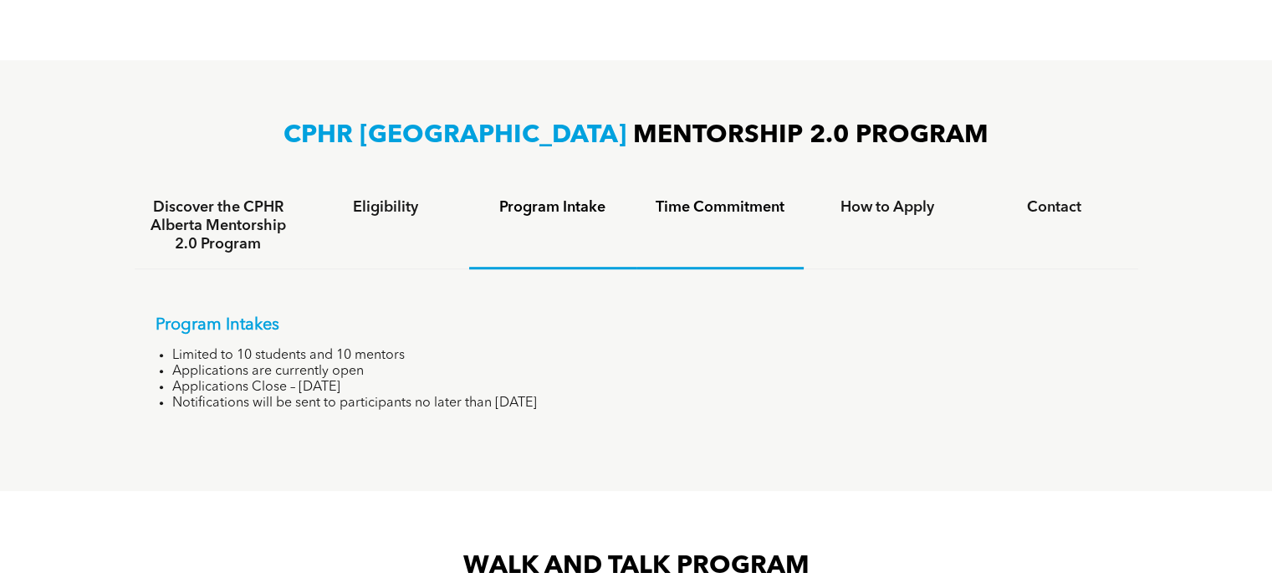
click at [719, 203] on h4 "Time Commitment" at bounding box center [719, 207] width 137 height 18
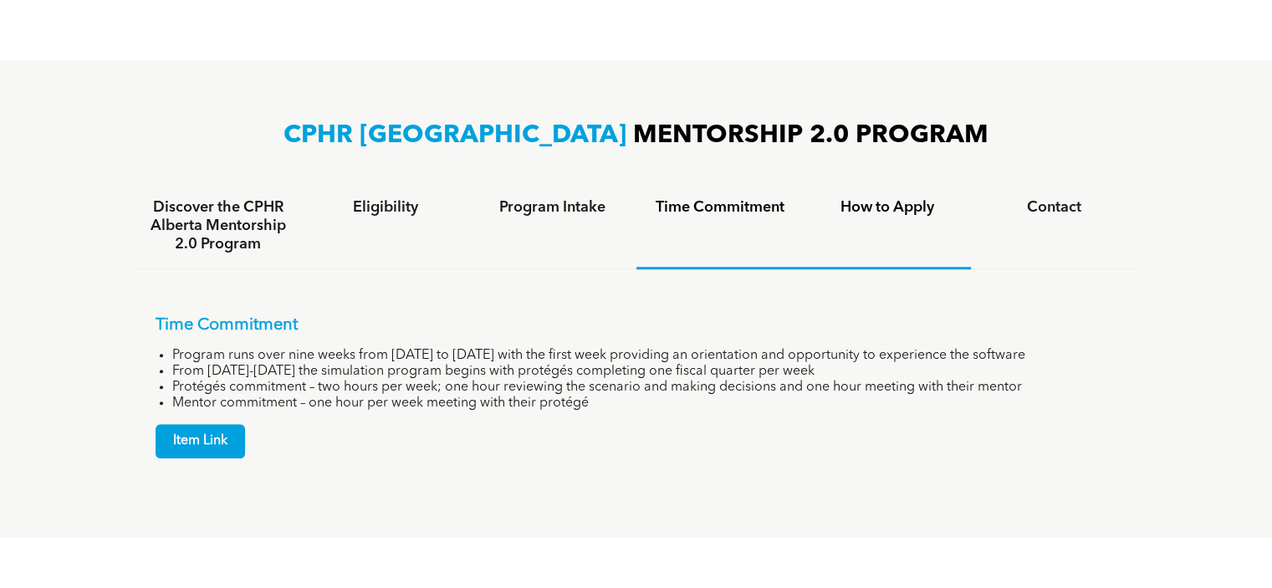
click at [855, 213] on h4 "How to Apply" at bounding box center [886, 207] width 137 height 18
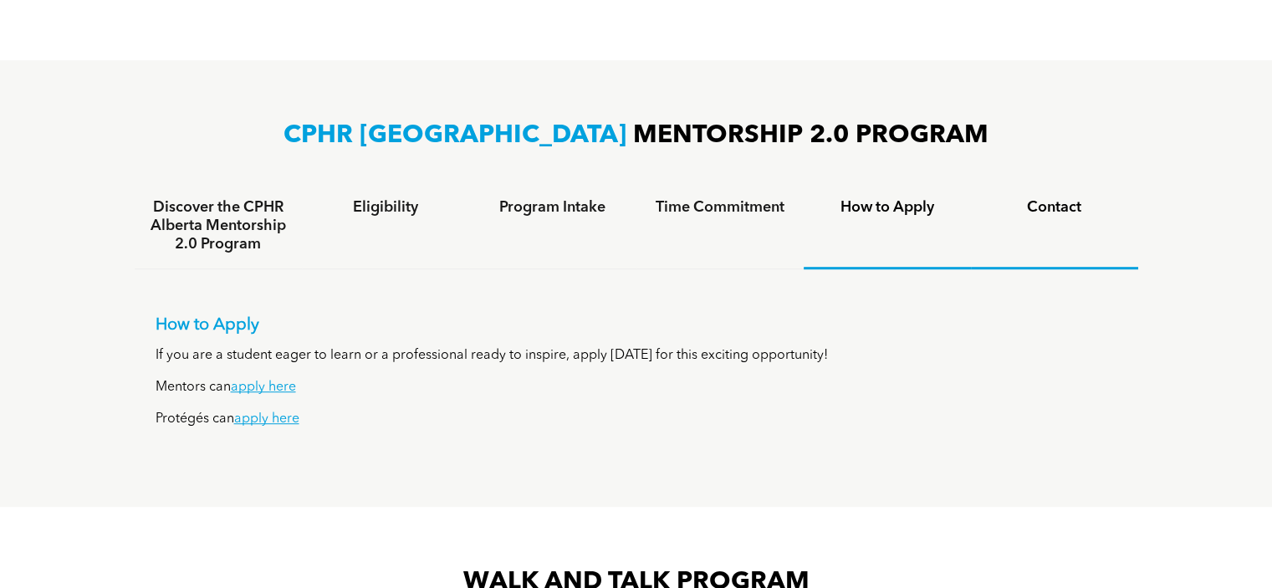
click at [1046, 210] on h4 "Contact" at bounding box center [1054, 207] width 137 height 18
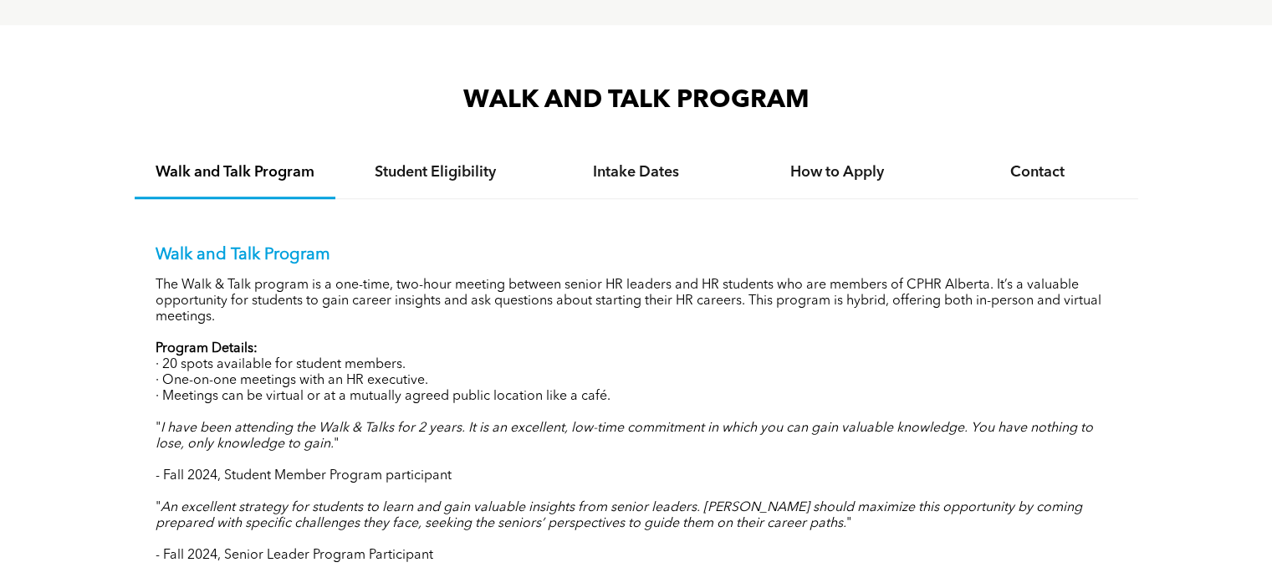
scroll to position [1505, 0]
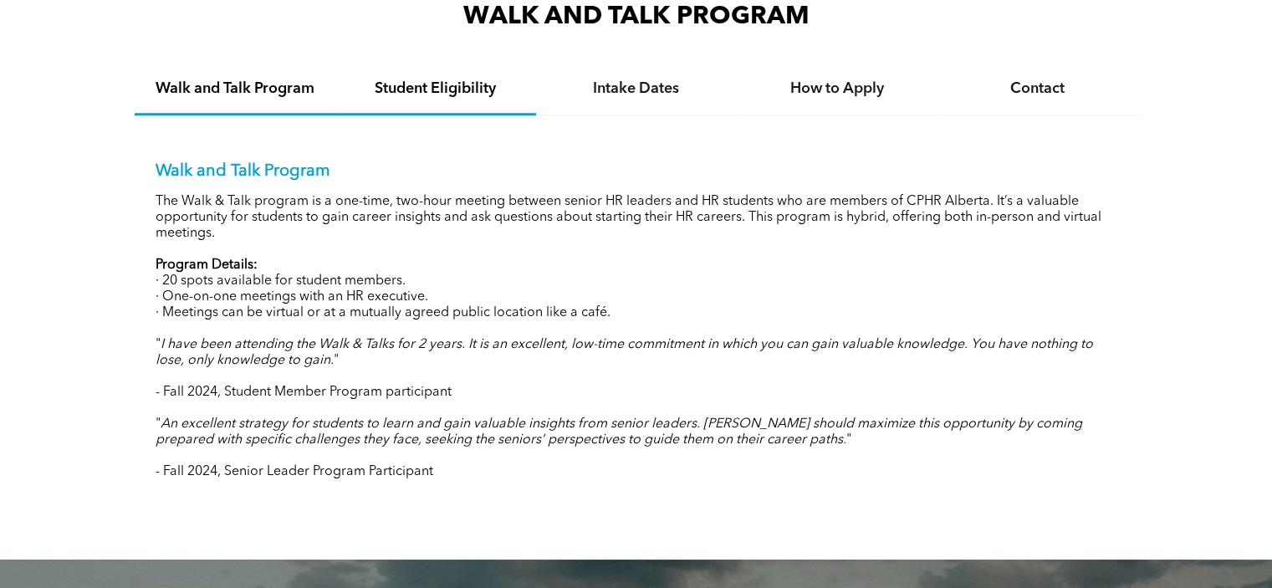
click at [452, 94] on h4 "Student Eligibility" at bounding box center [435, 88] width 171 height 18
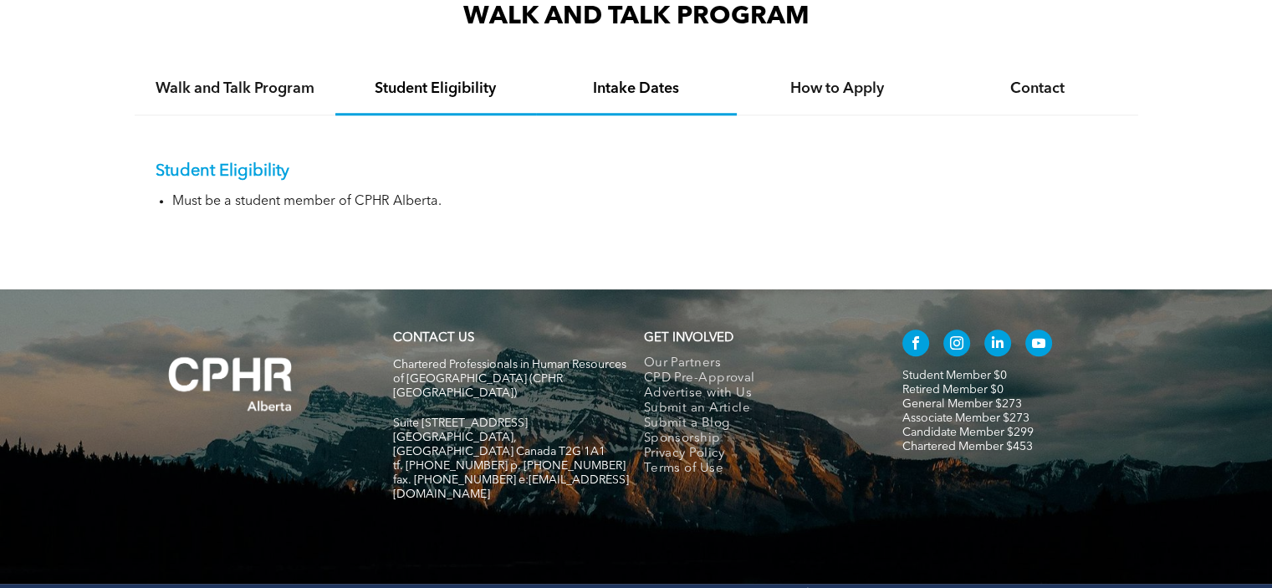
click at [614, 85] on h4 "Intake Dates" at bounding box center [636, 88] width 171 height 18
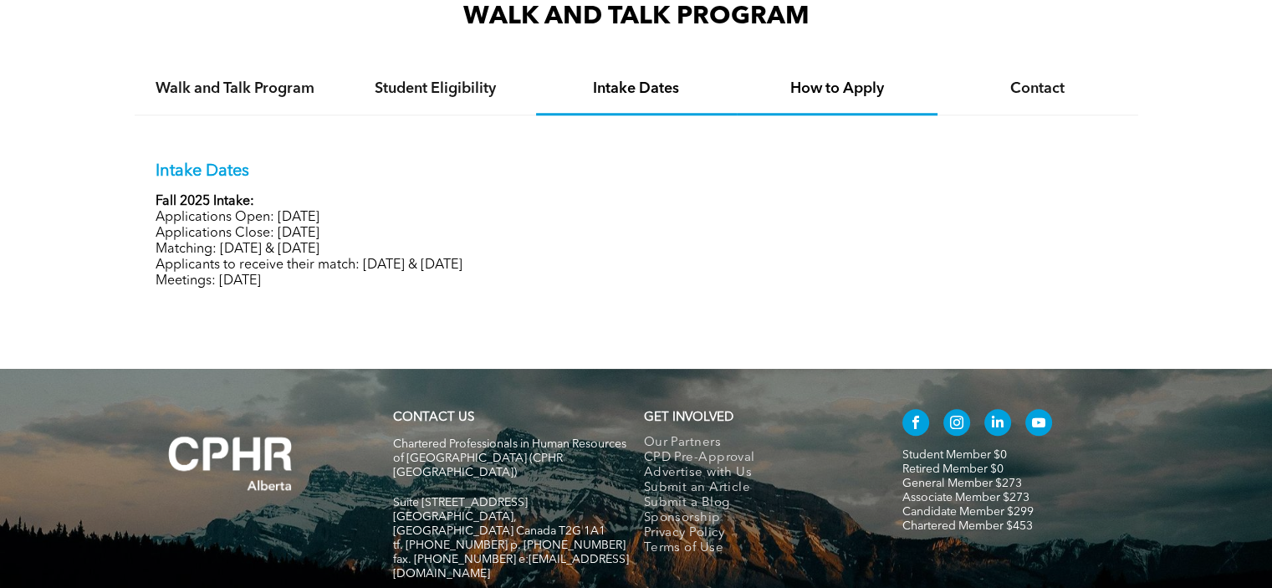
click at [829, 82] on h4 "How to Apply" at bounding box center [837, 88] width 171 height 18
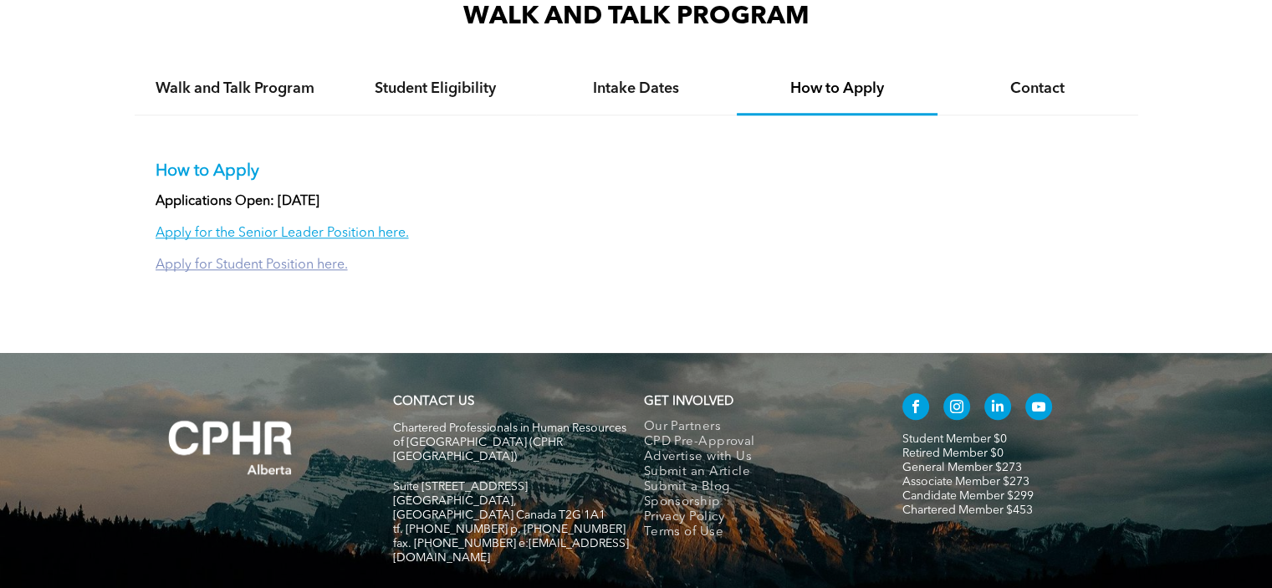
click at [303, 270] on link "Apply for Student Position here." at bounding box center [252, 264] width 192 height 13
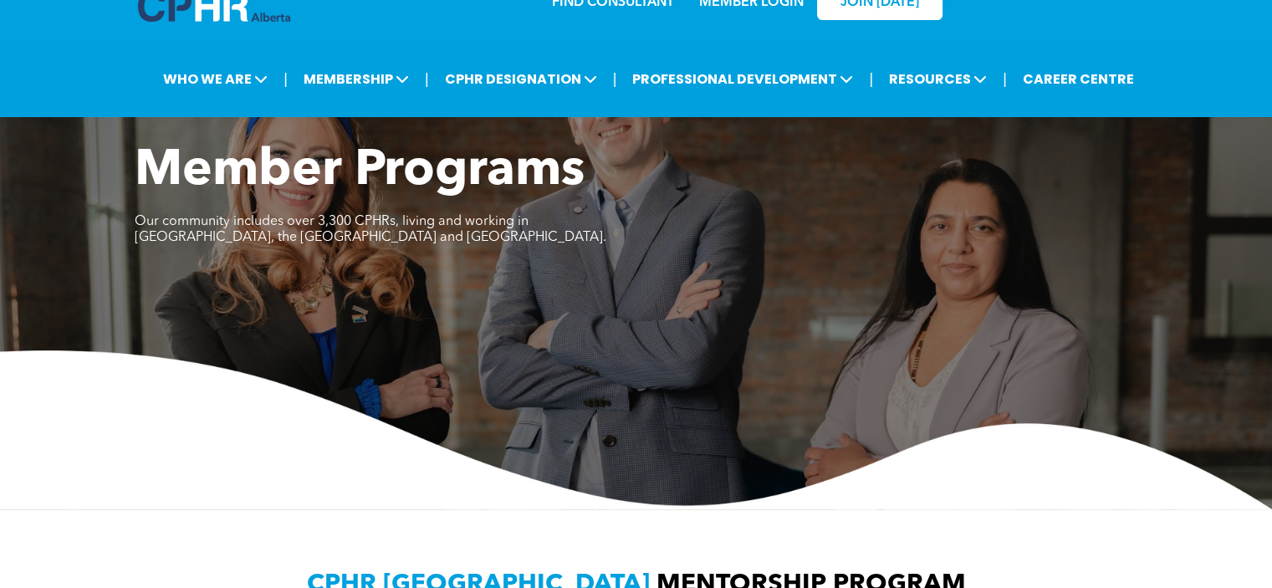
scroll to position [0, 0]
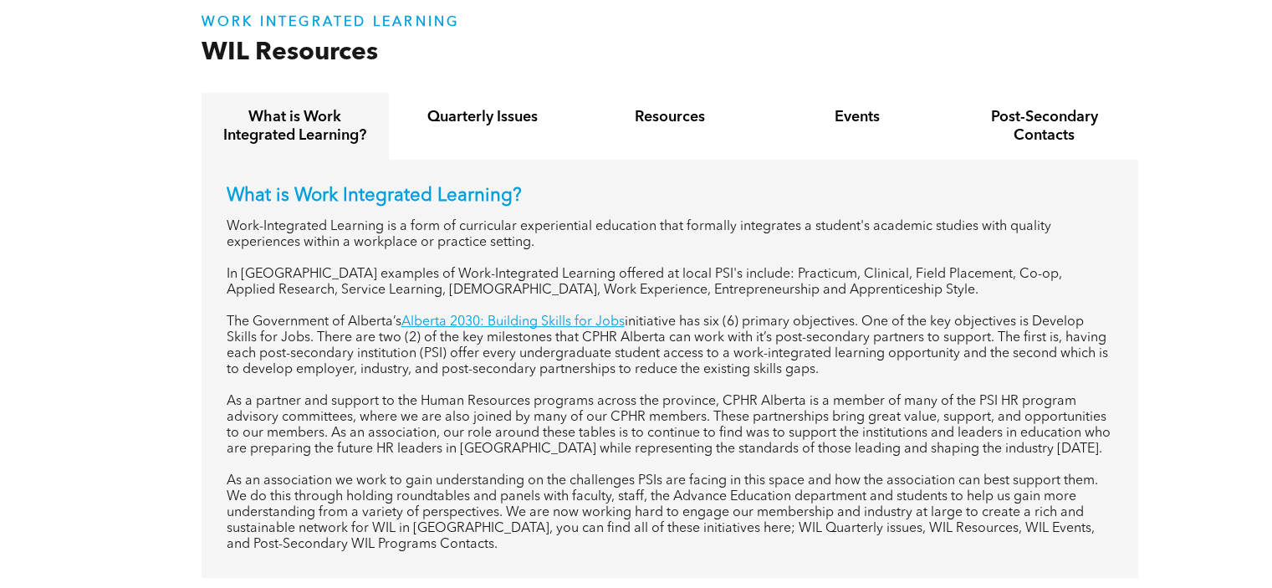
scroll to position [657, 0]
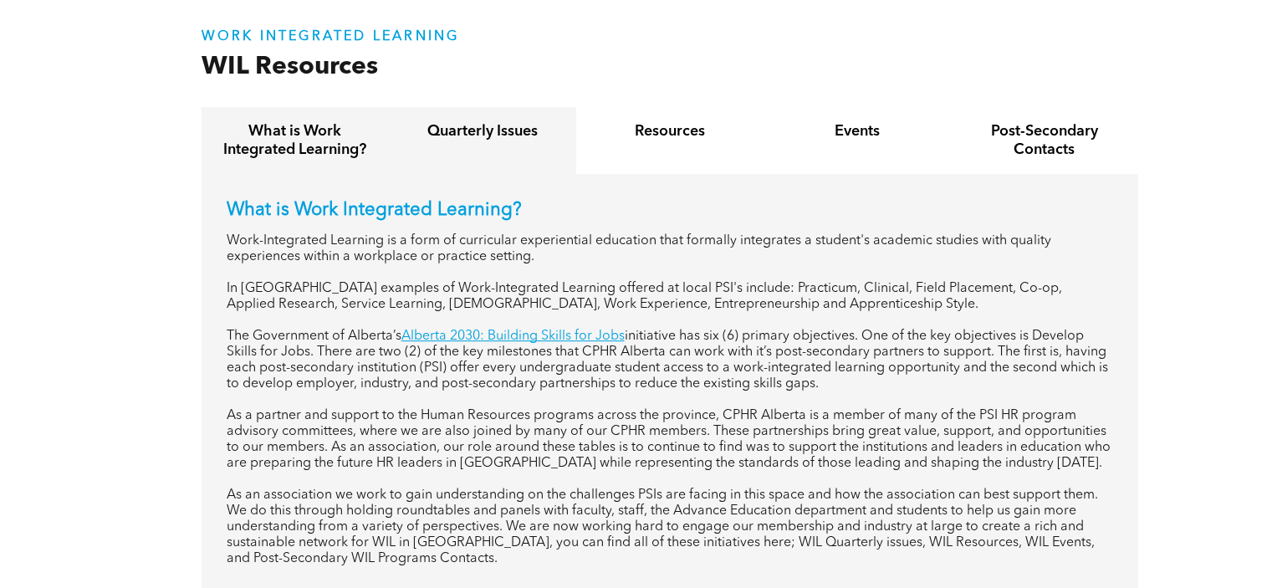
click at [499, 130] on h4 "Quarterly Issues" at bounding box center [482, 131] width 157 height 18
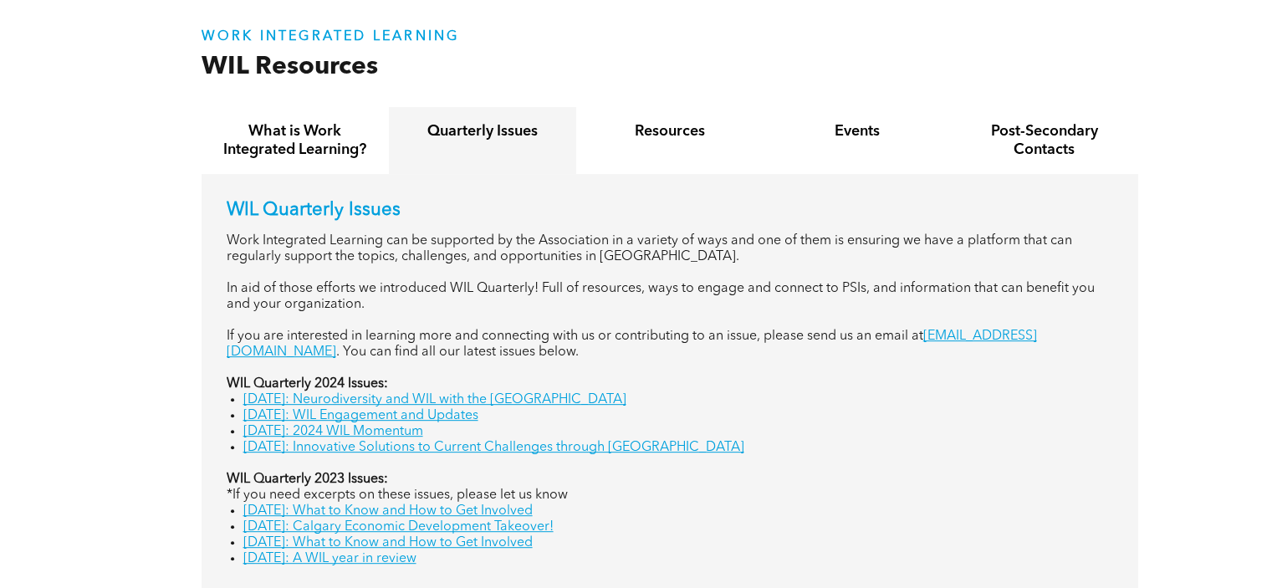
scroll to position [741, 0]
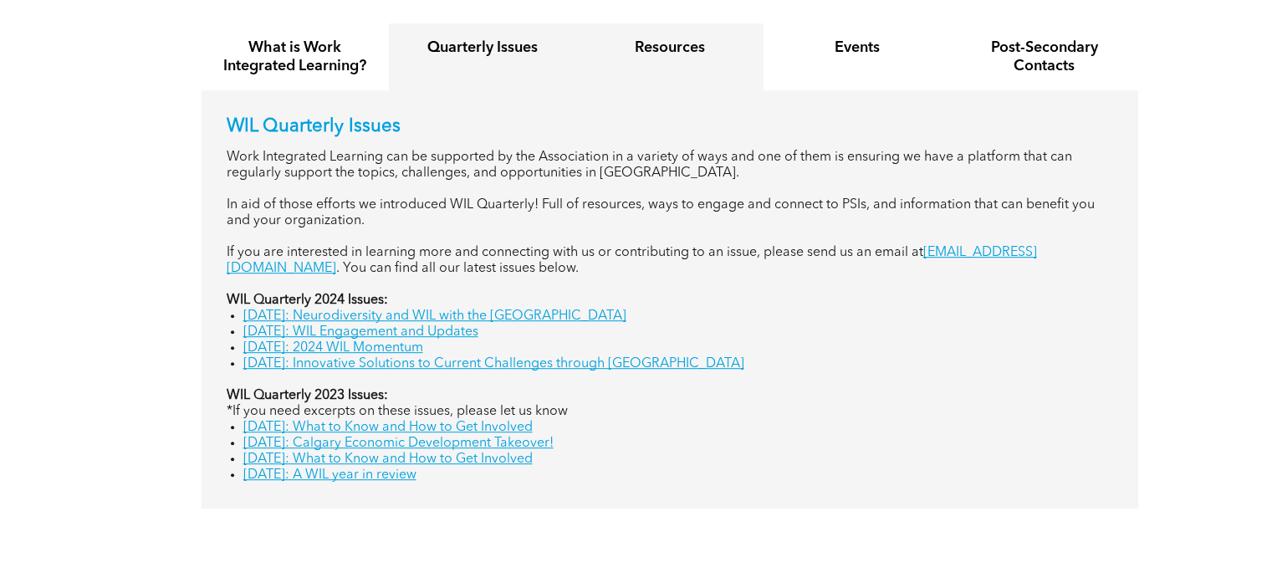
click at [679, 54] on h4 "Resources" at bounding box center [669, 47] width 157 height 18
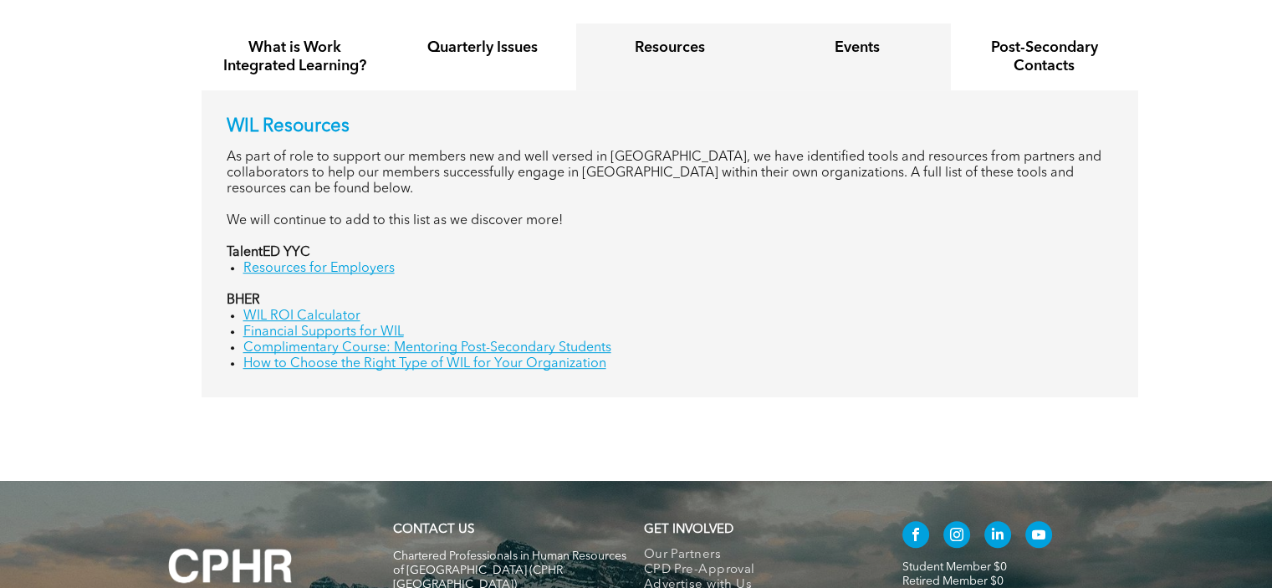
click at [839, 50] on h4 "Events" at bounding box center [856, 47] width 157 height 18
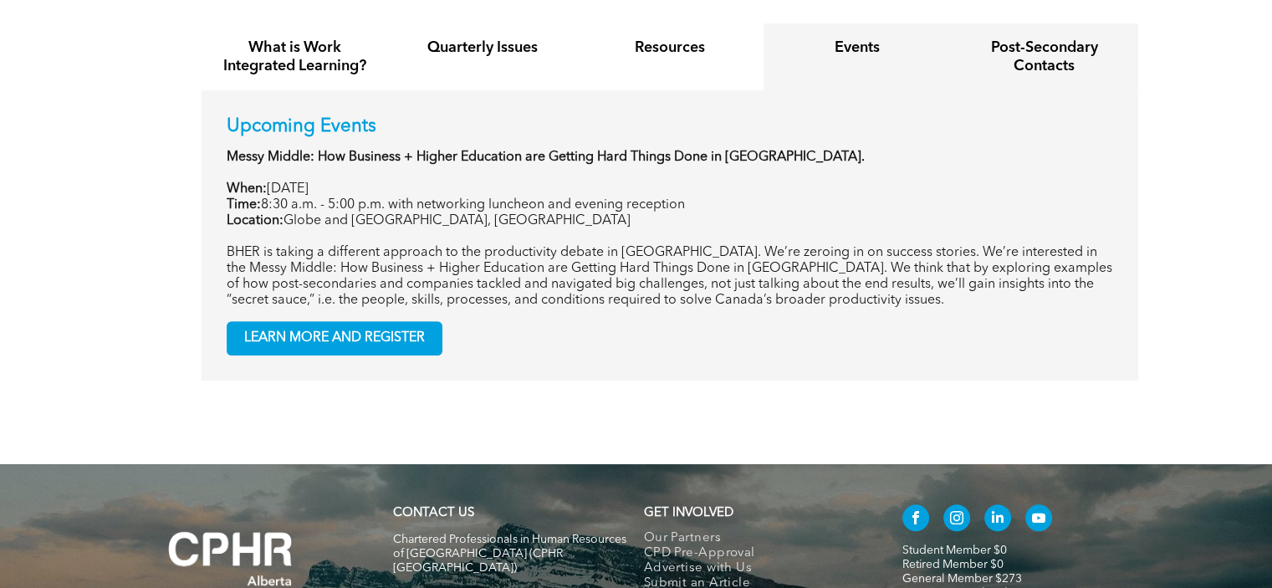
click at [1027, 47] on h4 "Post-Secondary Contacts" at bounding box center [1044, 56] width 157 height 37
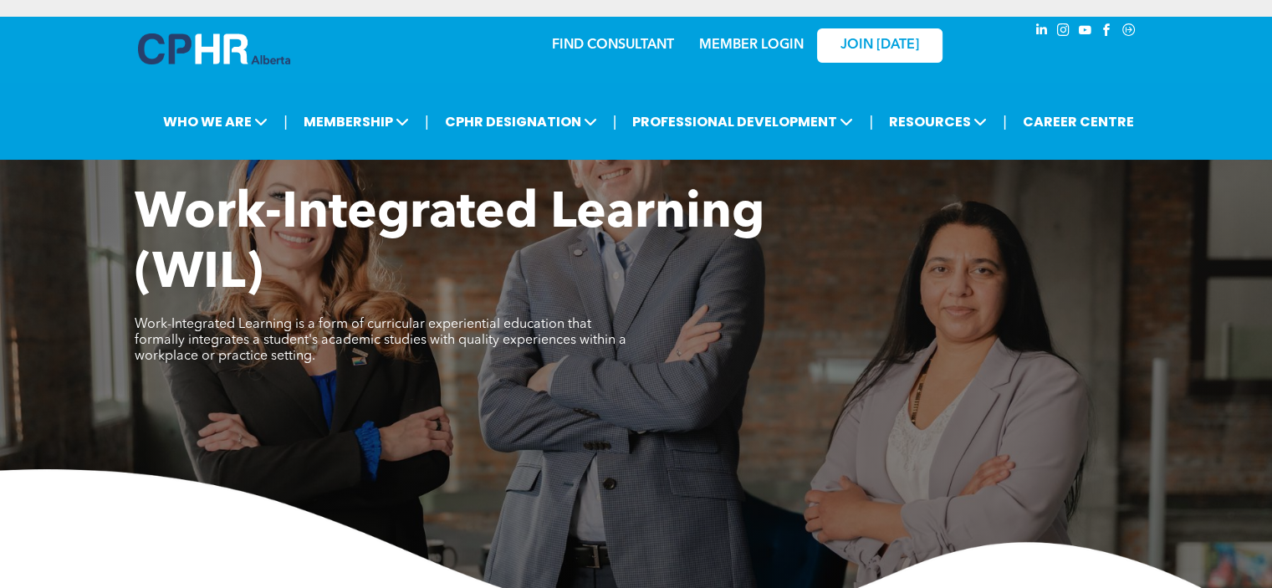
scroll to position [84, 0]
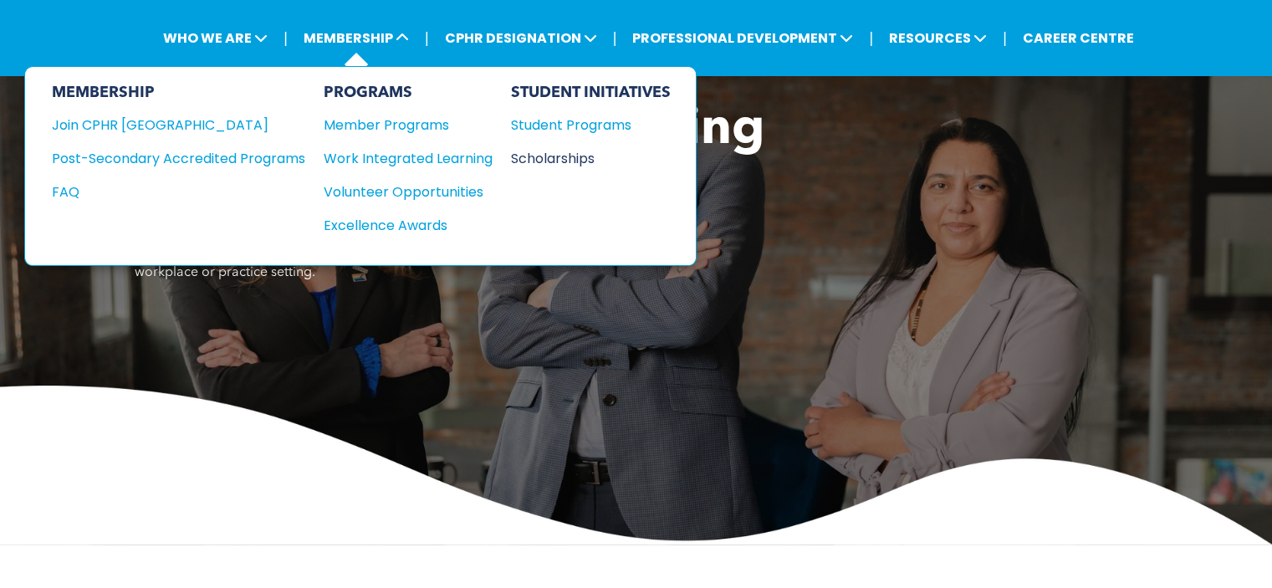
click at [562, 156] on div "Scholarships" at bounding box center [583, 158] width 144 height 21
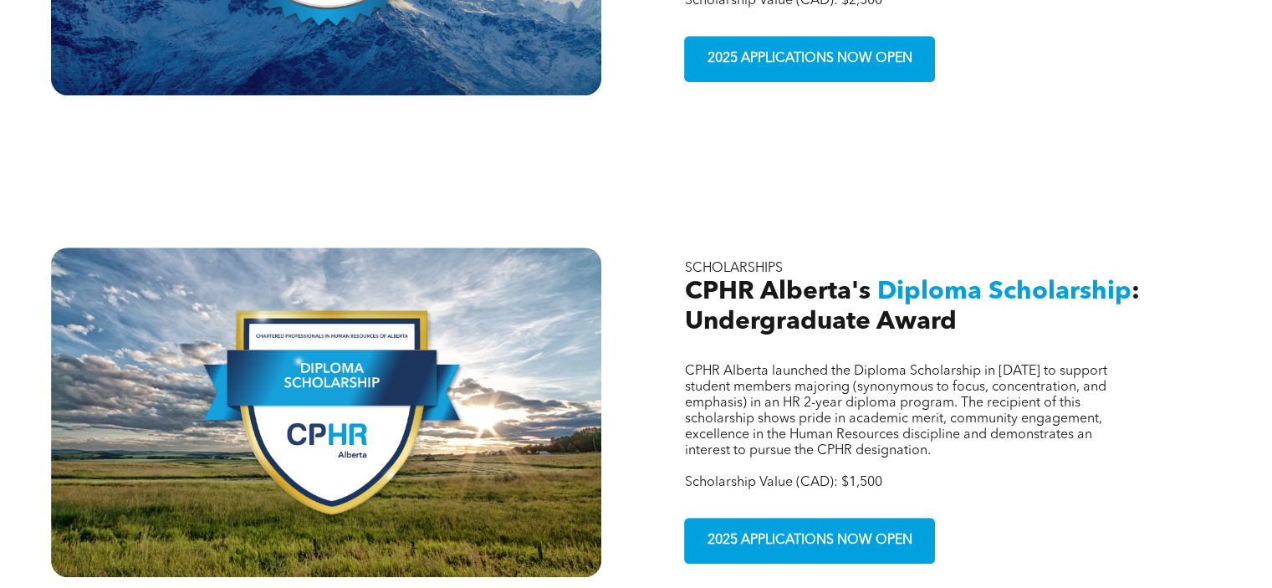
scroll to position [836, 0]
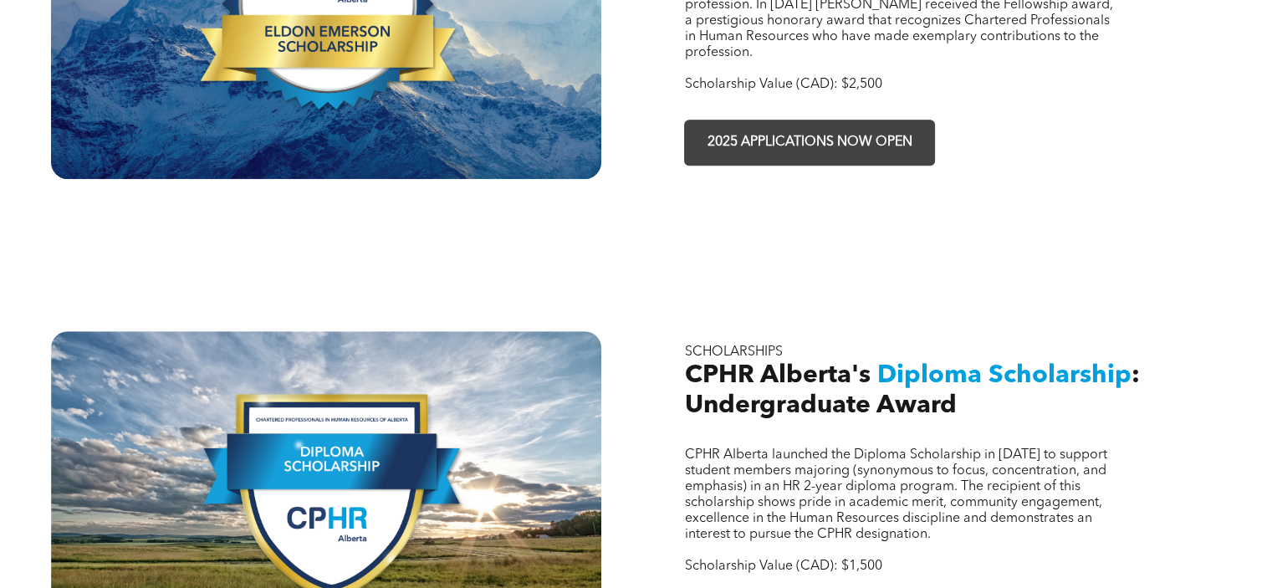
click at [783, 126] on span "2025 APPLICATIONS NOW OPEN" at bounding box center [809, 142] width 217 height 33
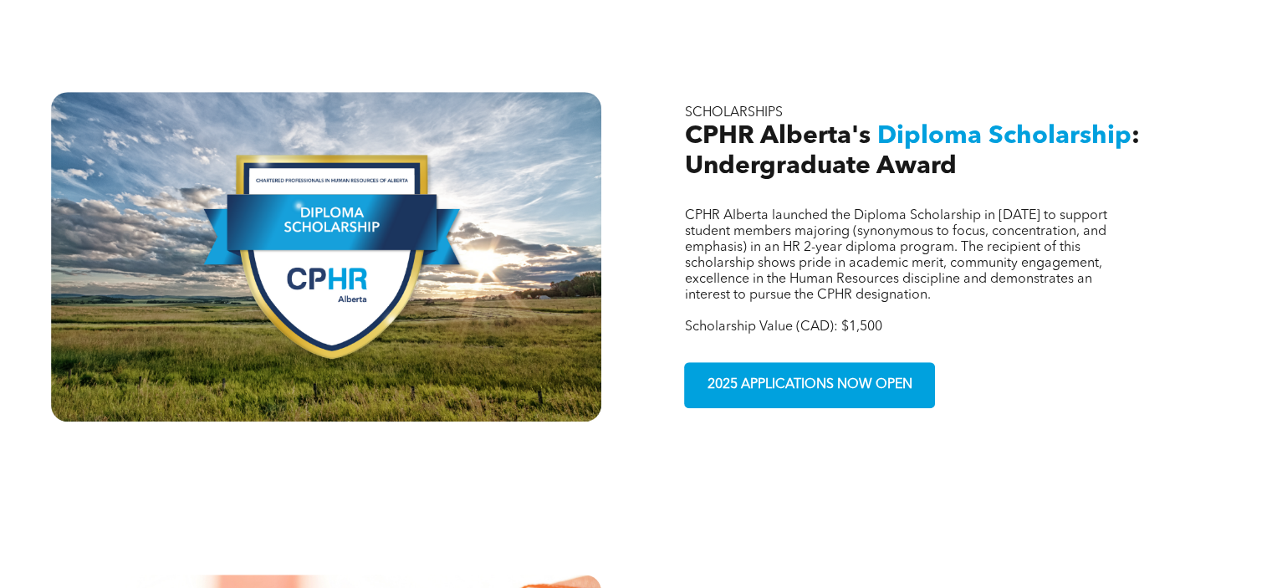
scroll to position [1003, 0]
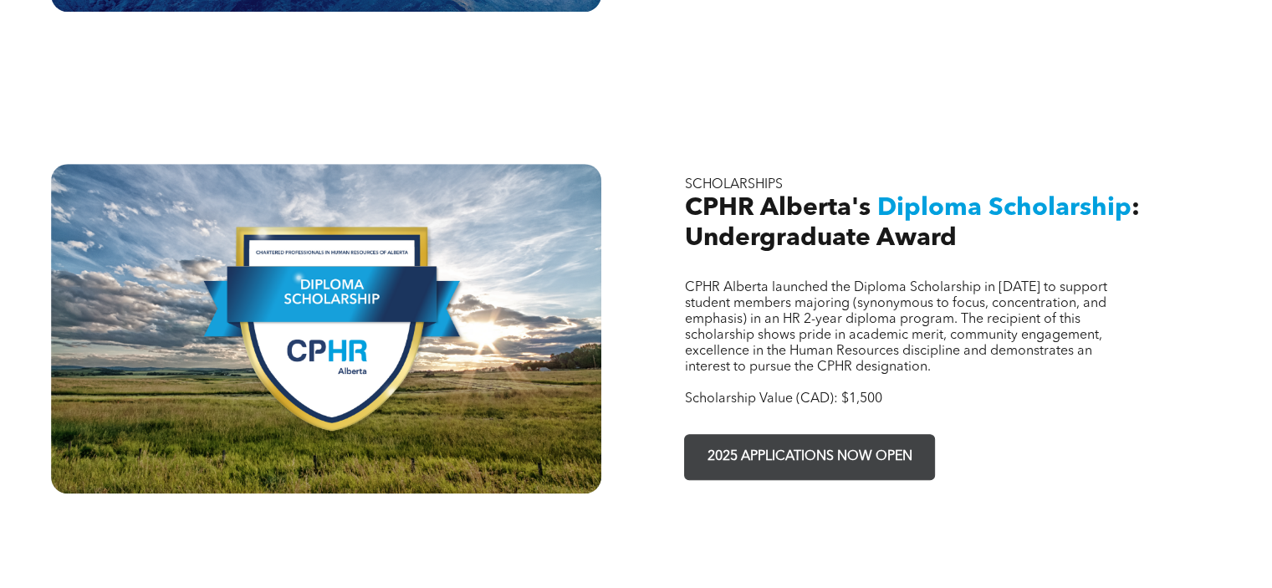
click at [824, 441] on span "2025 APPLICATIONS NOW OPEN" at bounding box center [809, 457] width 217 height 33
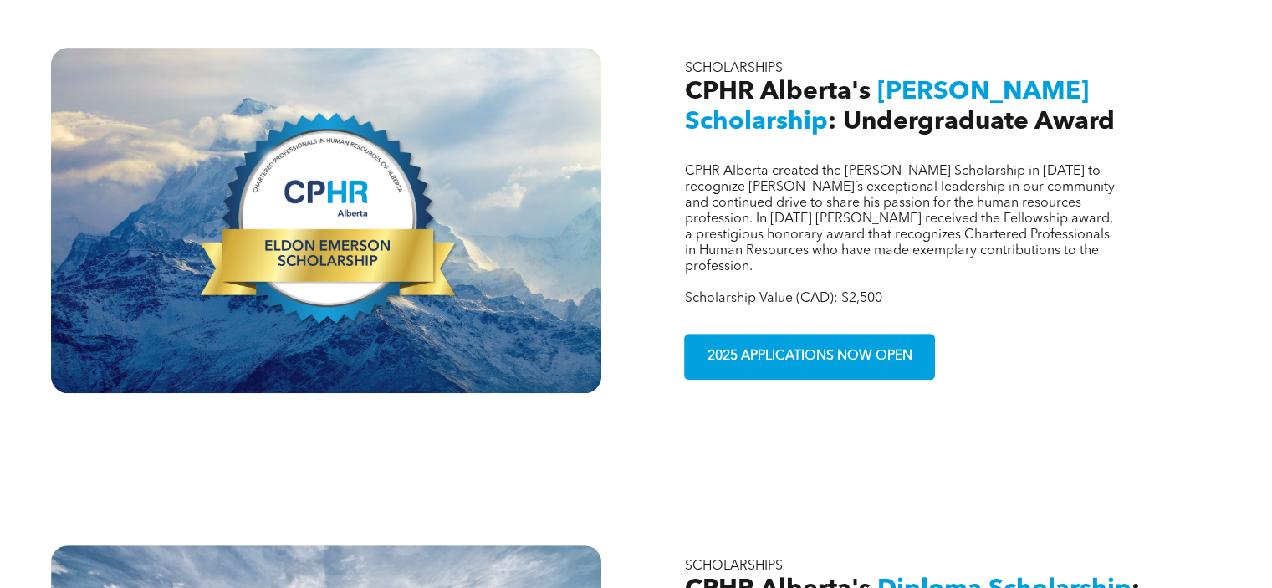
scroll to position [585, 0]
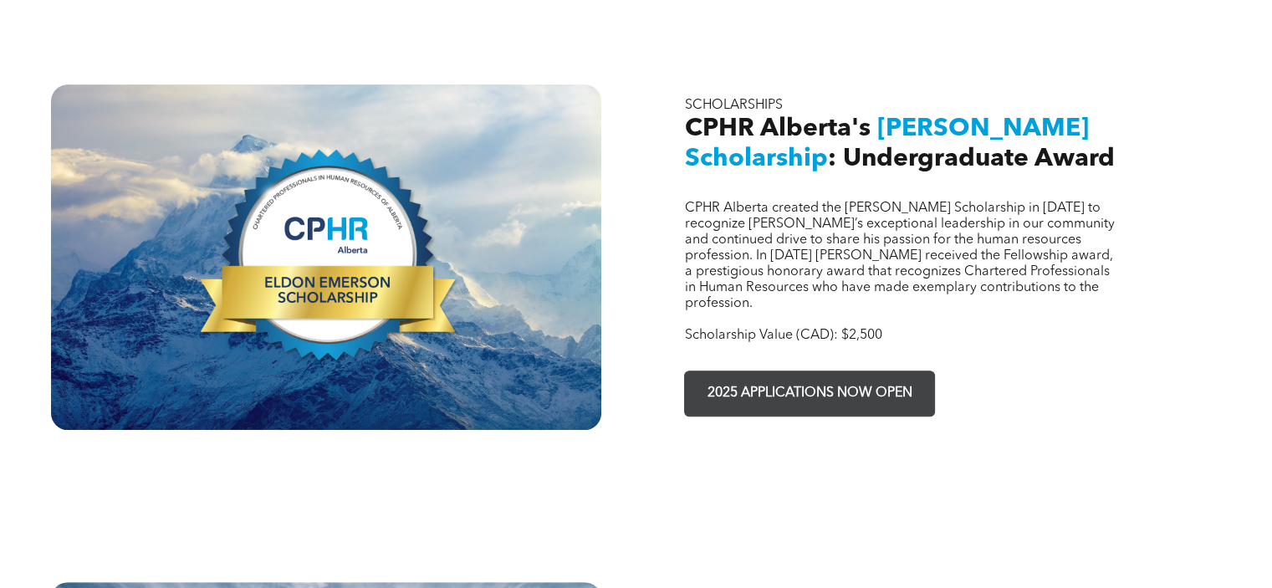
click at [806, 377] on span "2025 APPLICATIONS NOW OPEN" at bounding box center [809, 393] width 217 height 33
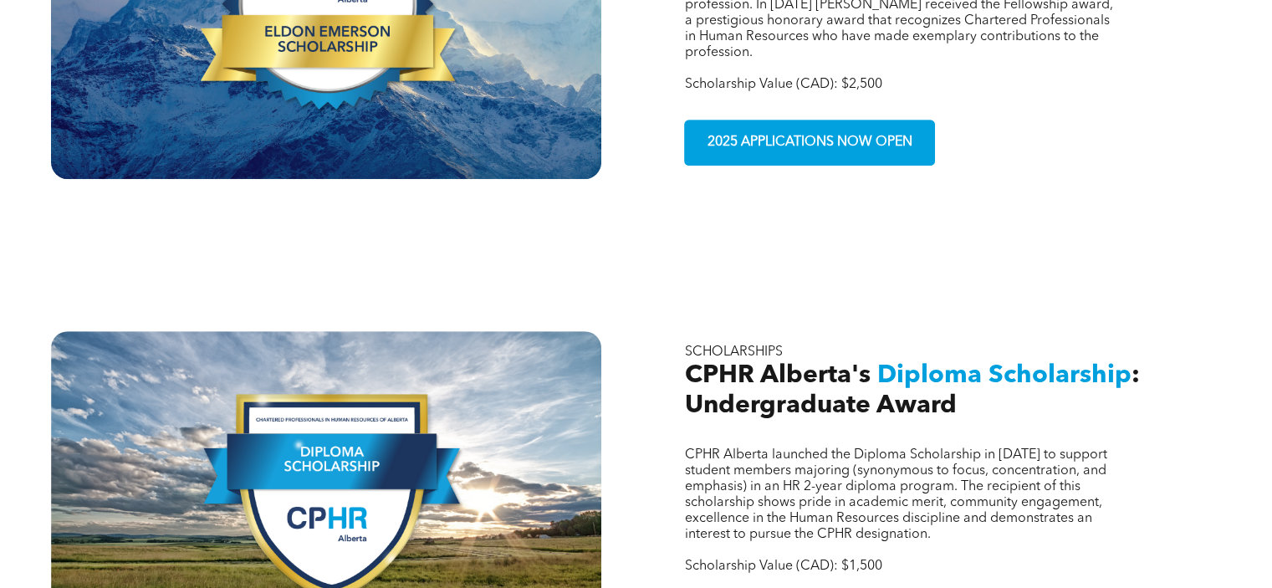
scroll to position [1254, 0]
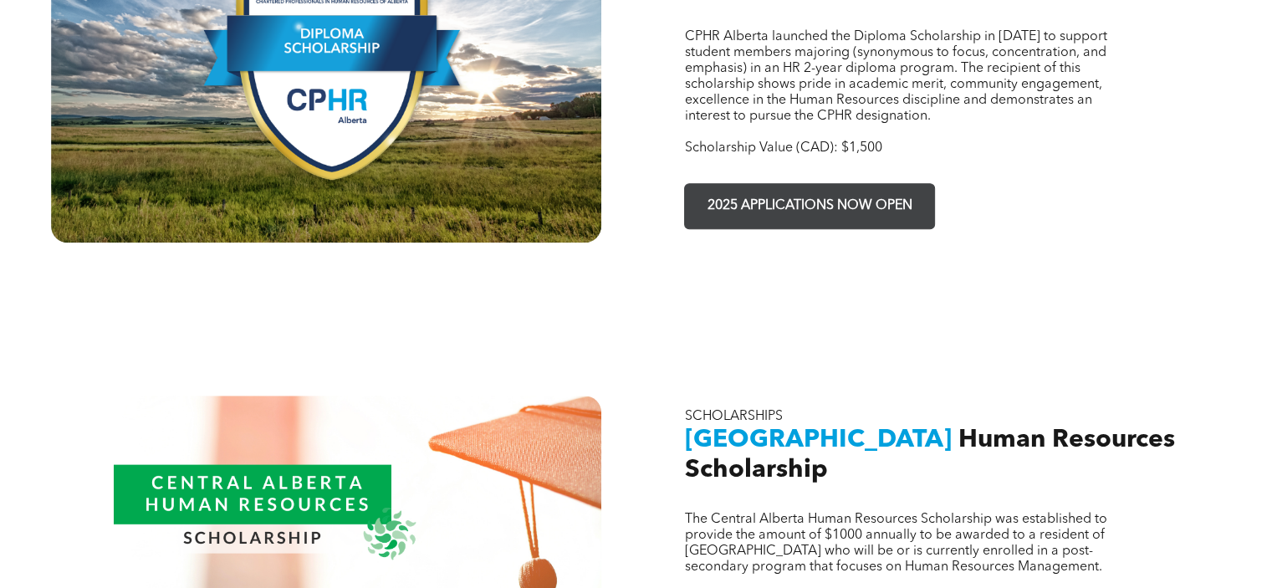
click at [804, 190] on span "2025 APPLICATIONS NOW OPEN" at bounding box center [809, 206] width 217 height 33
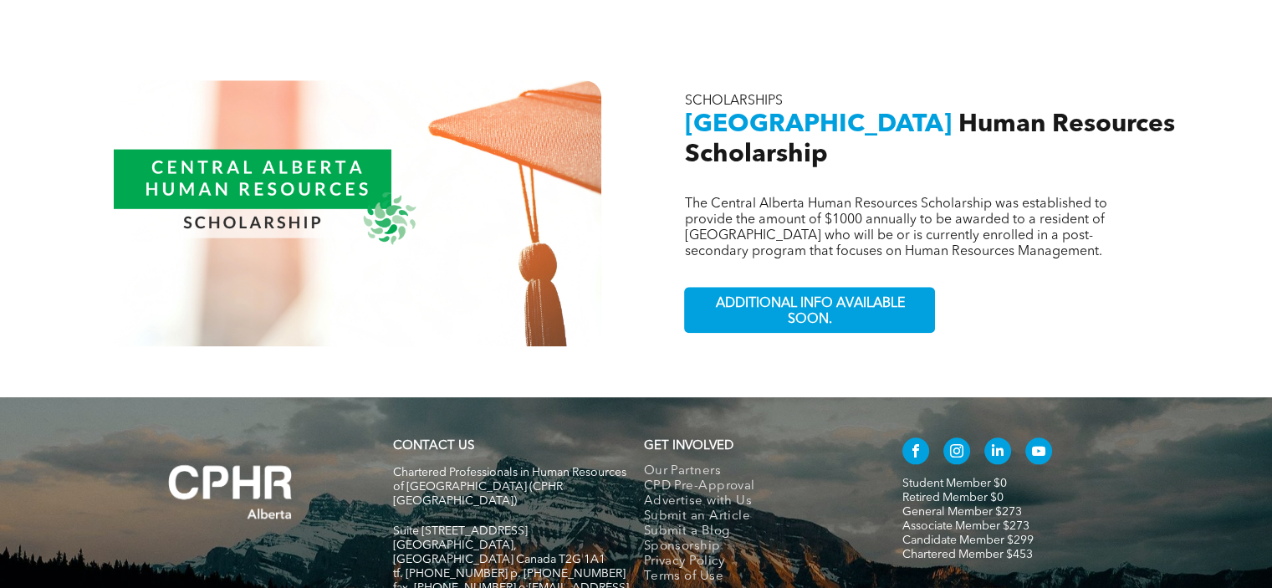
scroll to position [1672, 0]
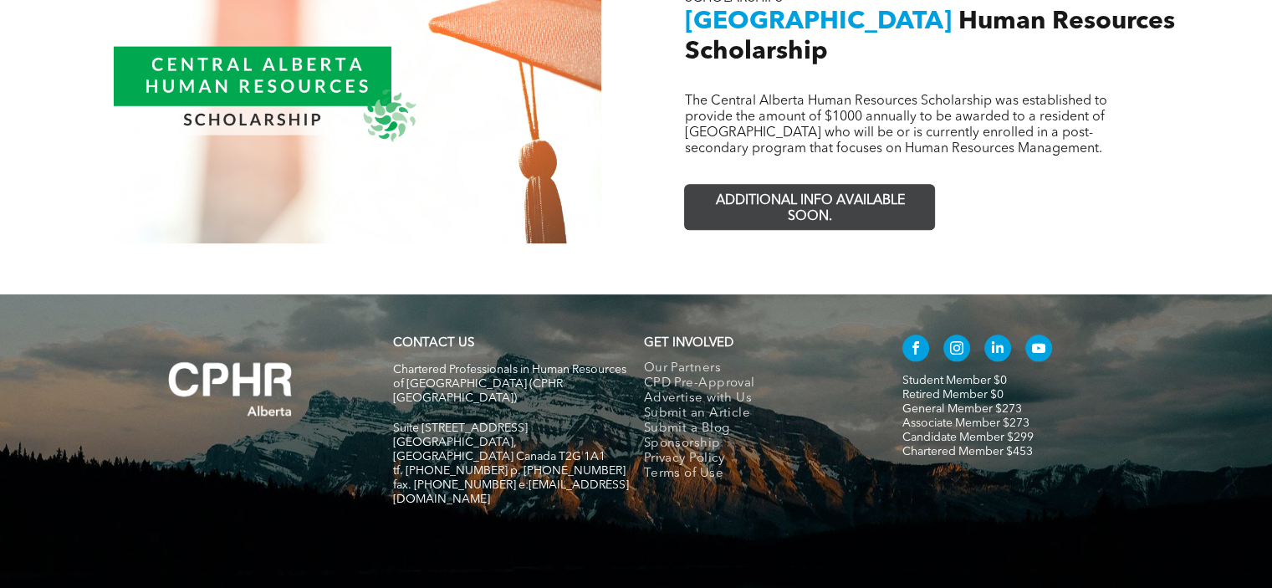
click at [823, 185] on span "ADDITIONAL INFO AVAILABLE SOON." at bounding box center [809, 209] width 244 height 48
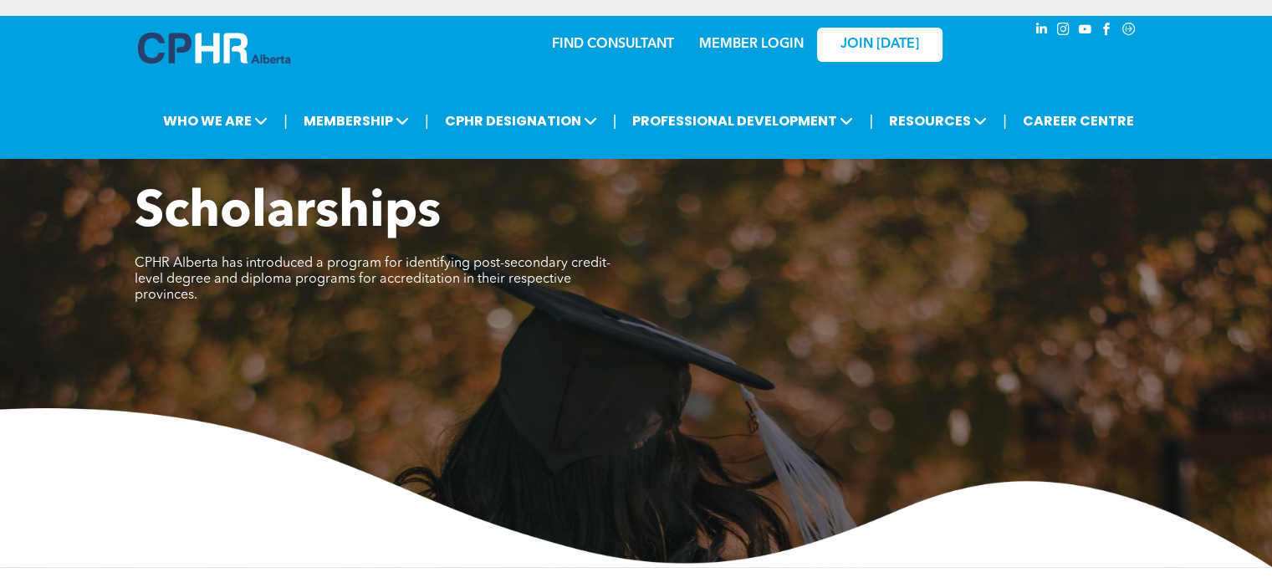
scroll to position [0, 0]
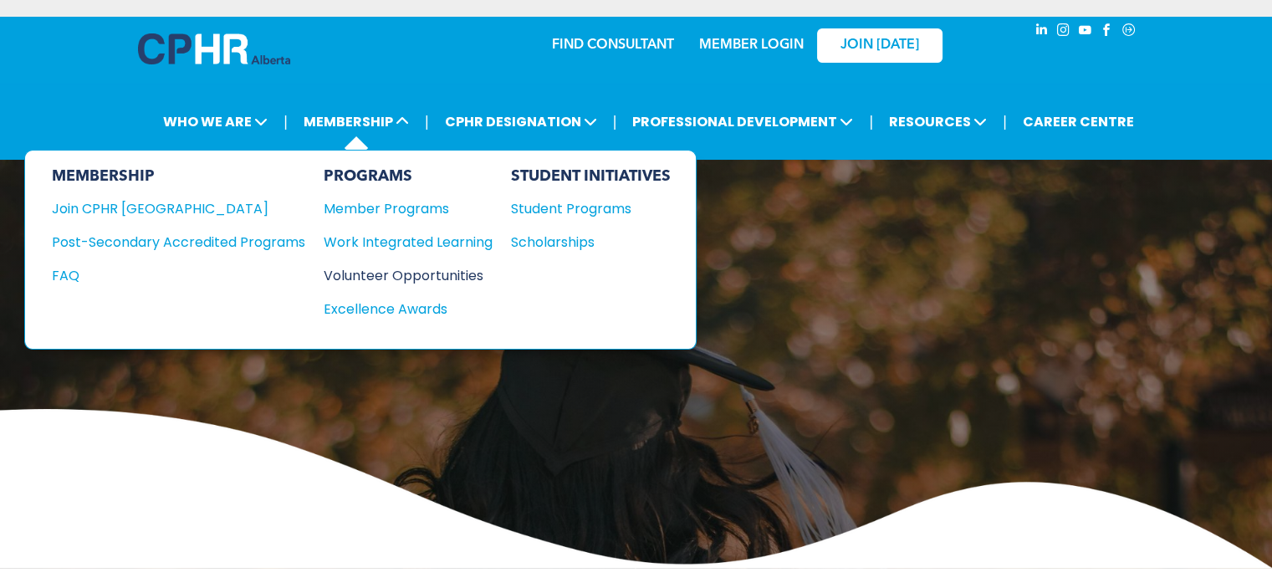
click at [367, 273] on div "Volunteer Opportunities" at bounding box center [400, 275] width 152 height 21
click at [403, 298] on div "Excellence Awards" at bounding box center [400, 308] width 152 height 21
click at [234, 238] on div "Post-Secondary Accredited Programs" at bounding box center [166, 242] width 228 height 21
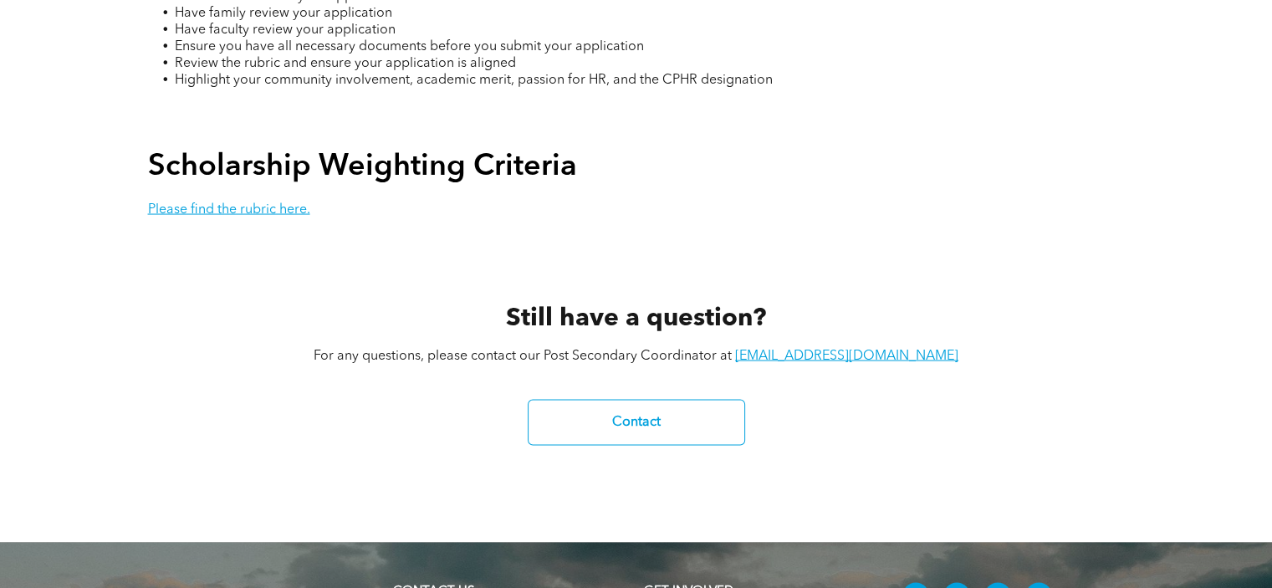
scroll to position [3177, 0]
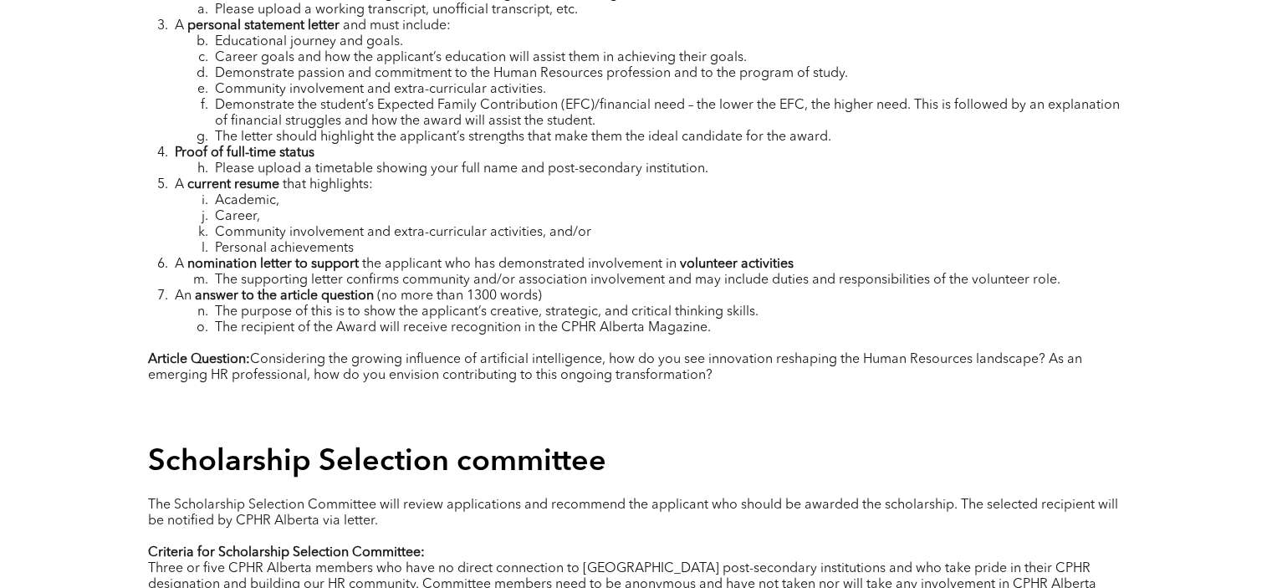
scroll to position [2424, 0]
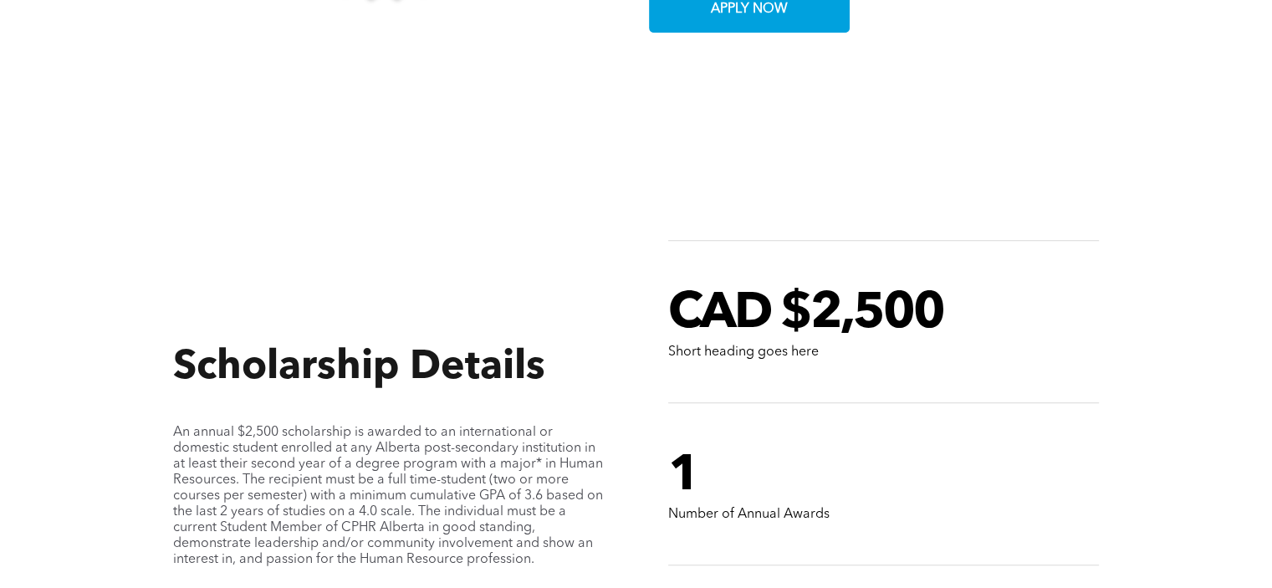
scroll to position [1421, 0]
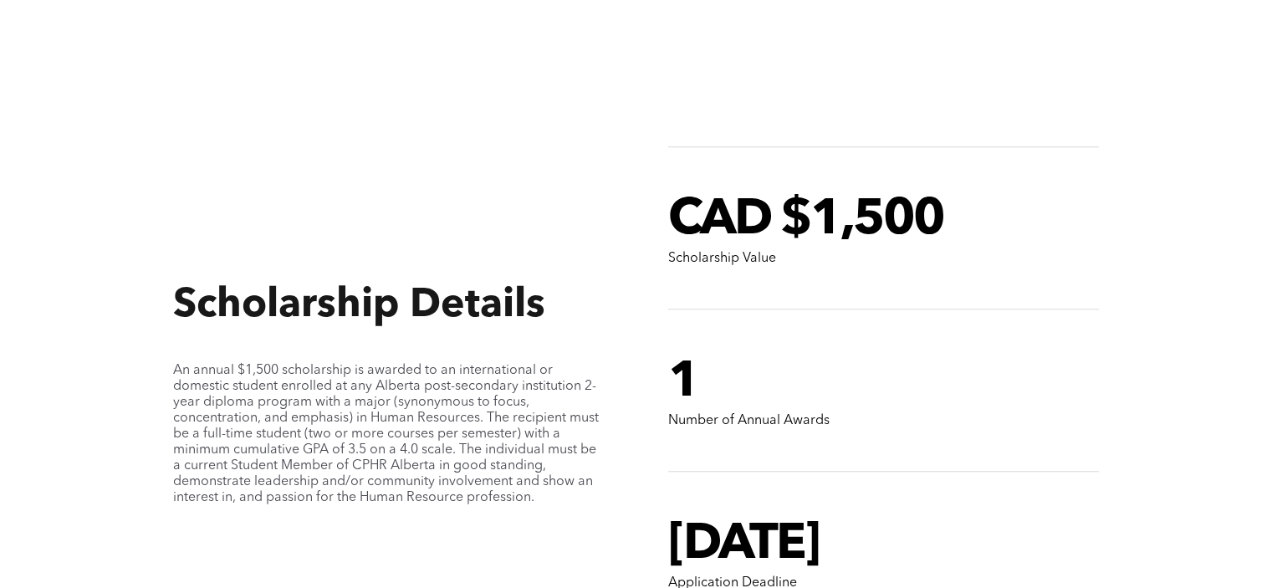
scroll to position [1505, 0]
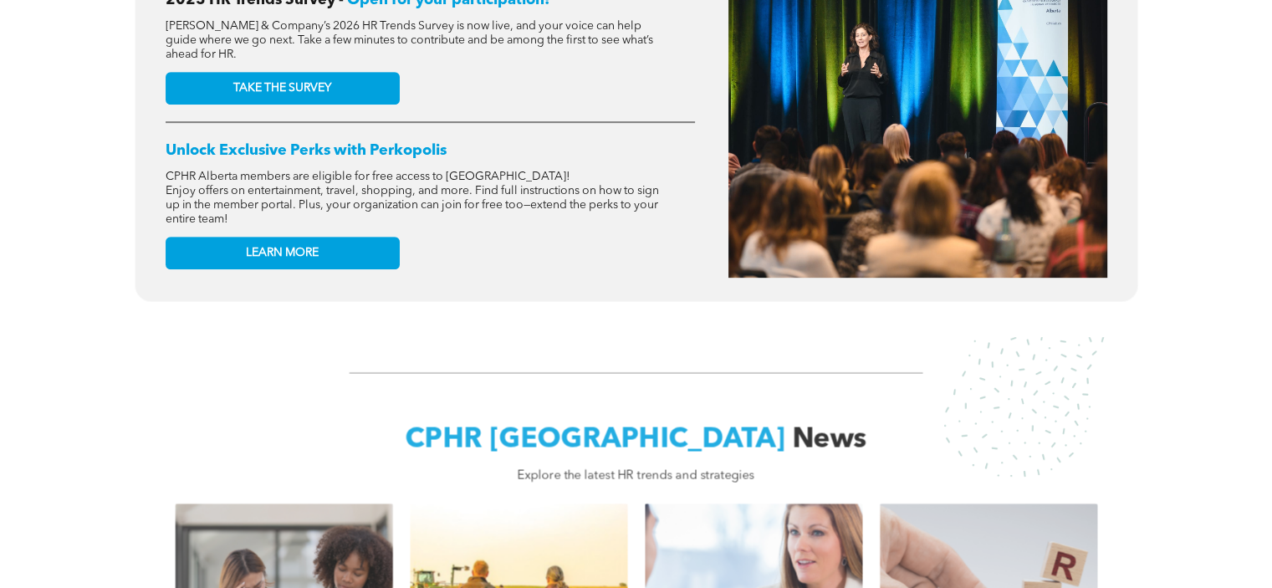
scroll to position [836, 0]
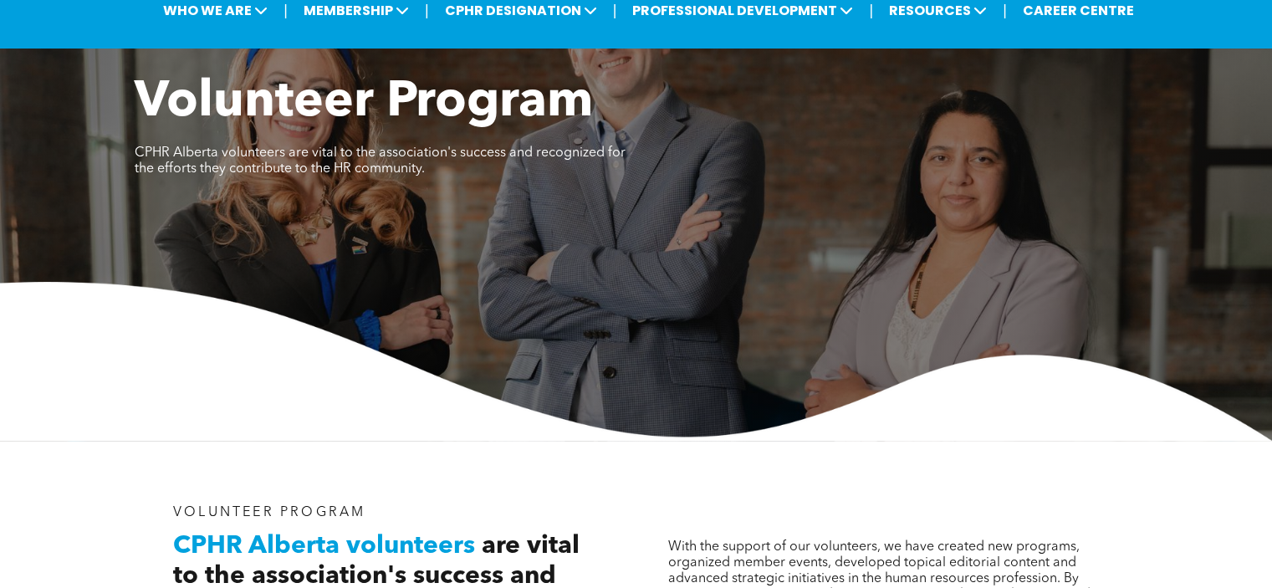
scroll to position [84, 0]
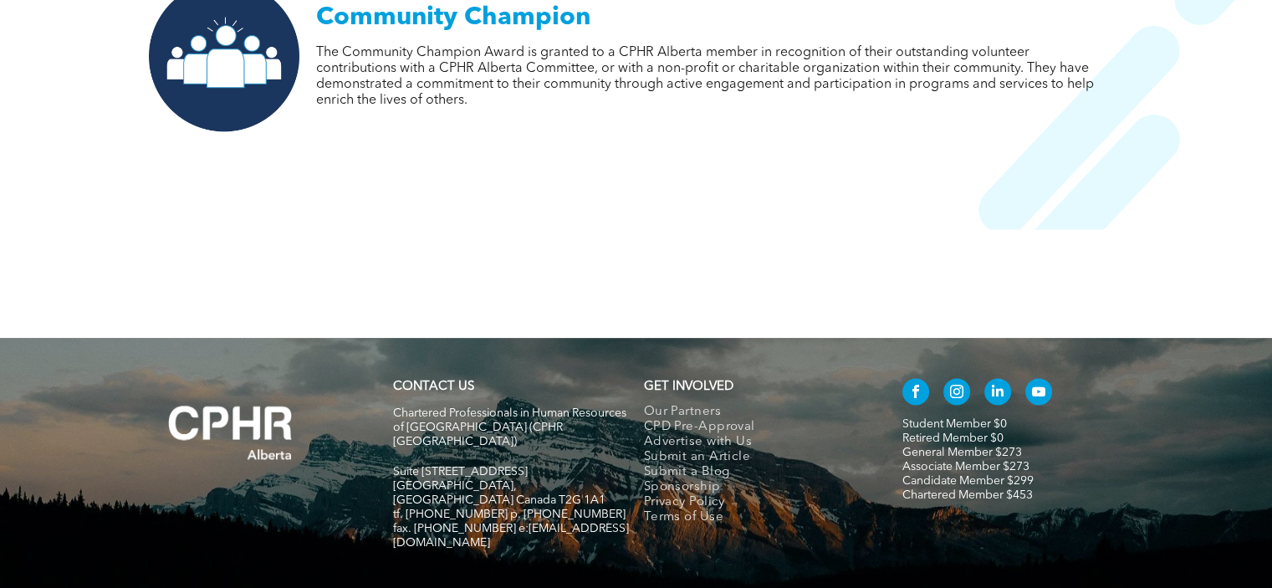
scroll to position [2341, 0]
